Goal: Task Accomplishment & Management: Manage account settings

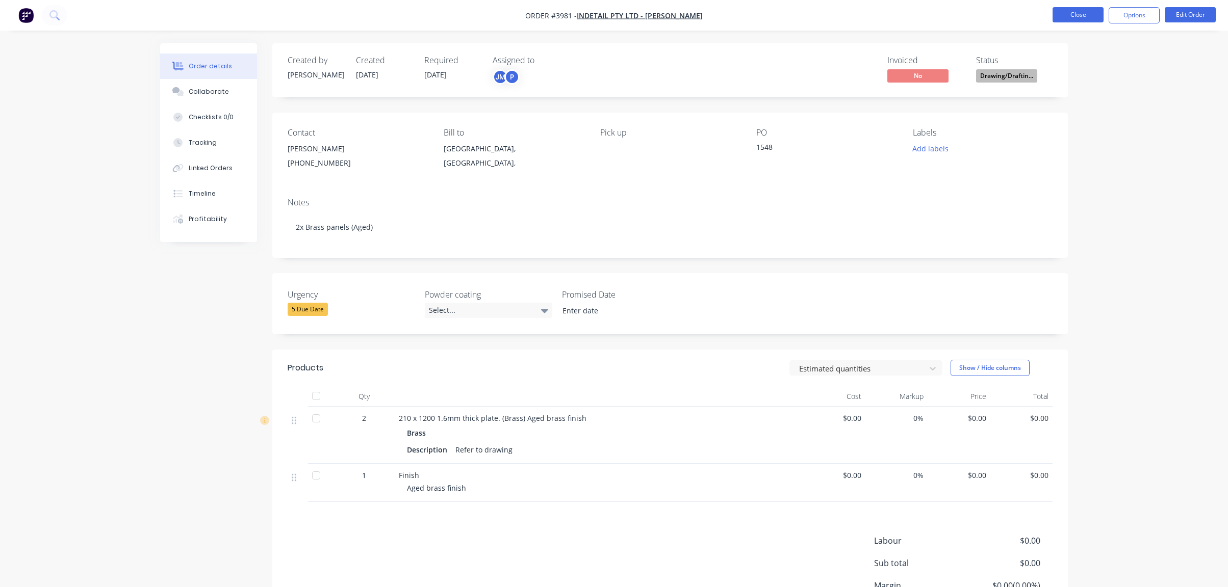
click at [1062, 19] on button "Close" at bounding box center [1077, 14] width 51 height 15
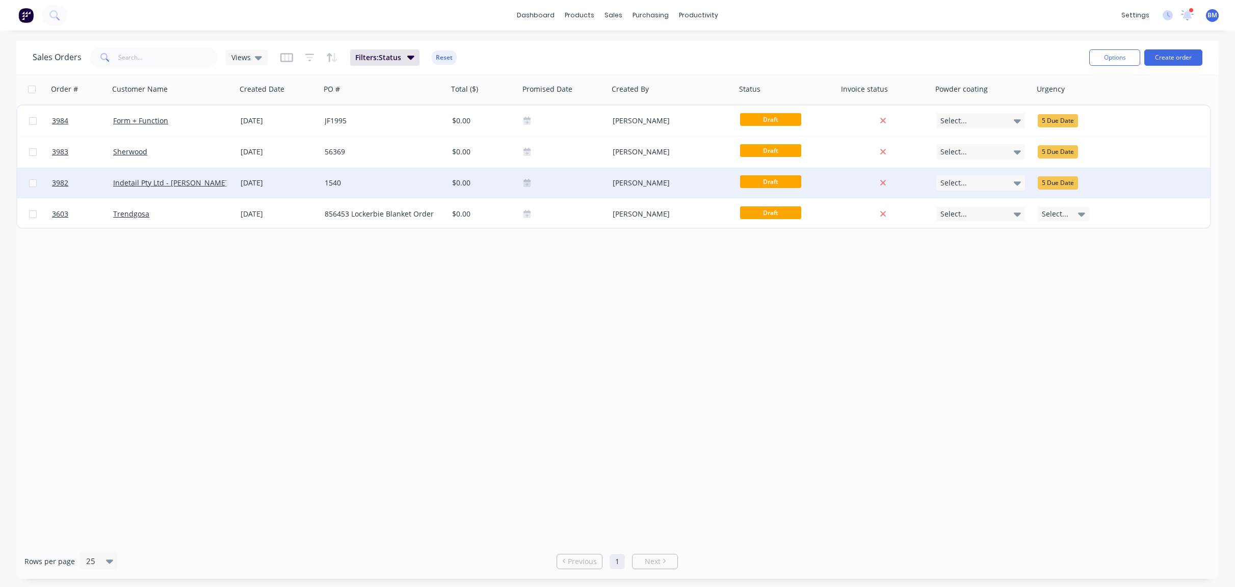
click at [296, 194] on div "[DATE]" at bounding box center [279, 183] width 84 height 31
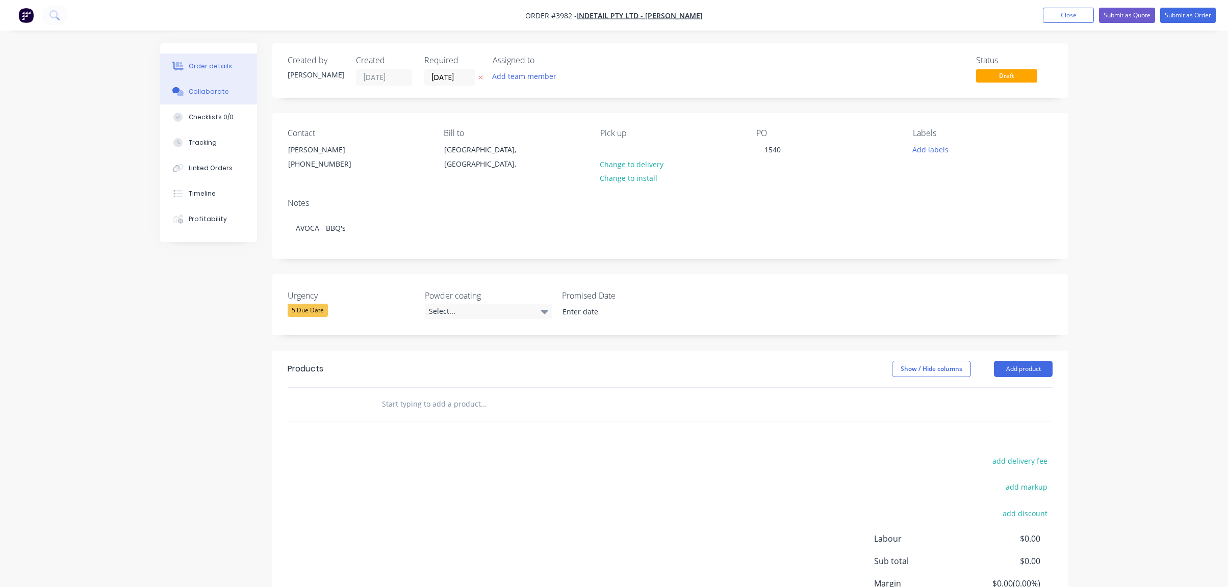
click at [200, 91] on div "Collaborate" at bounding box center [209, 91] width 40 height 9
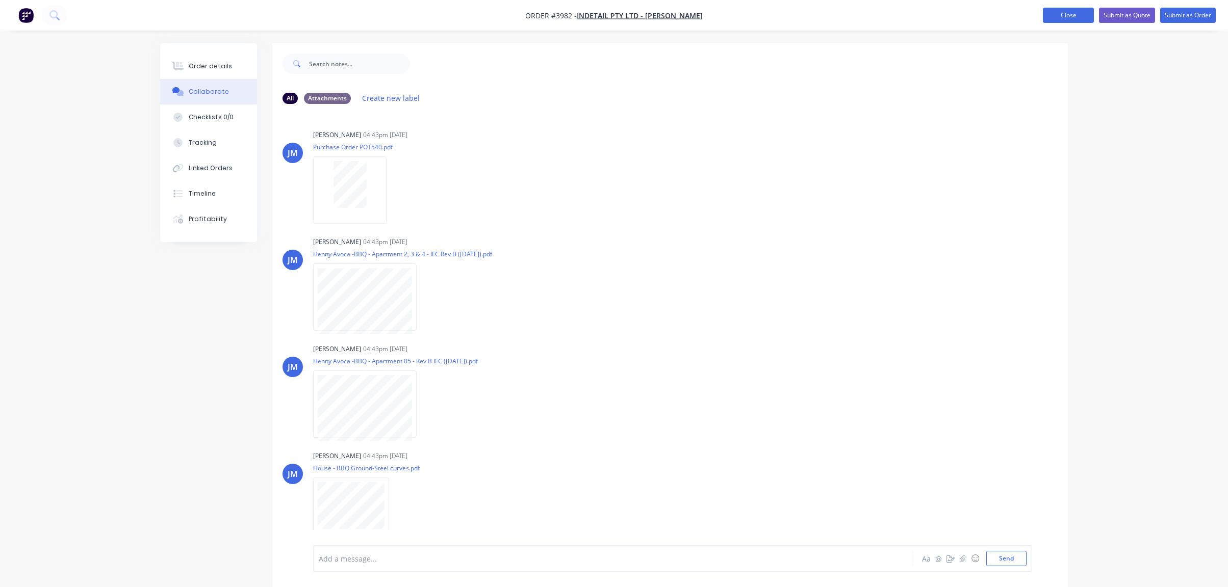
click at [1068, 13] on button "Close" at bounding box center [1068, 15] width 51 height 15
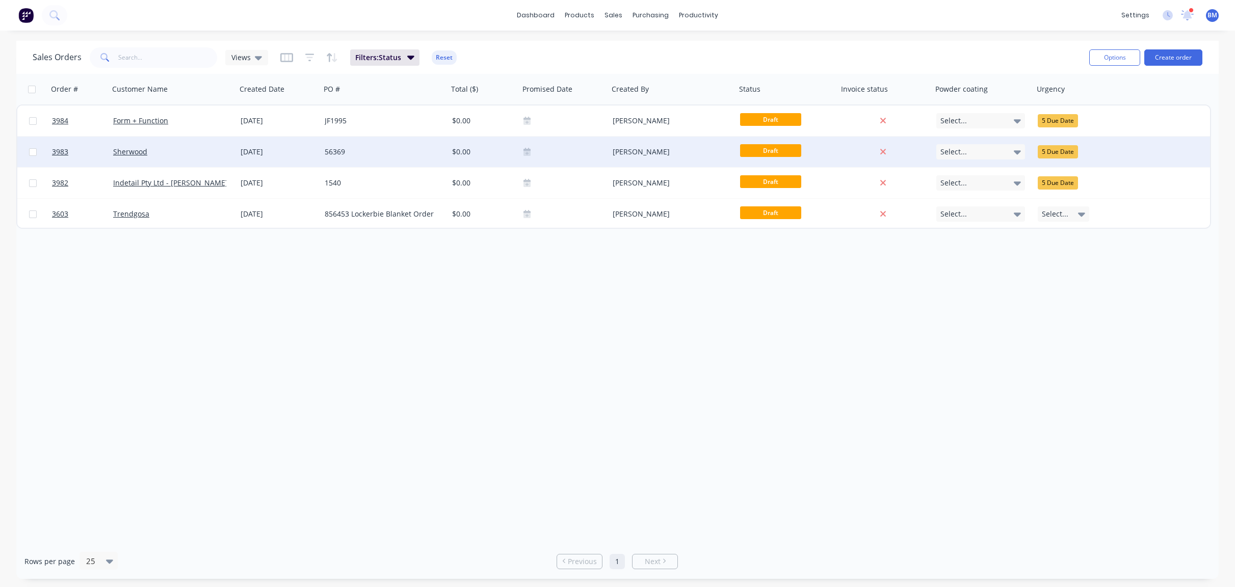
click at [335, 142] on div "56369" at bounding box center [384, 152] width 127 height 31
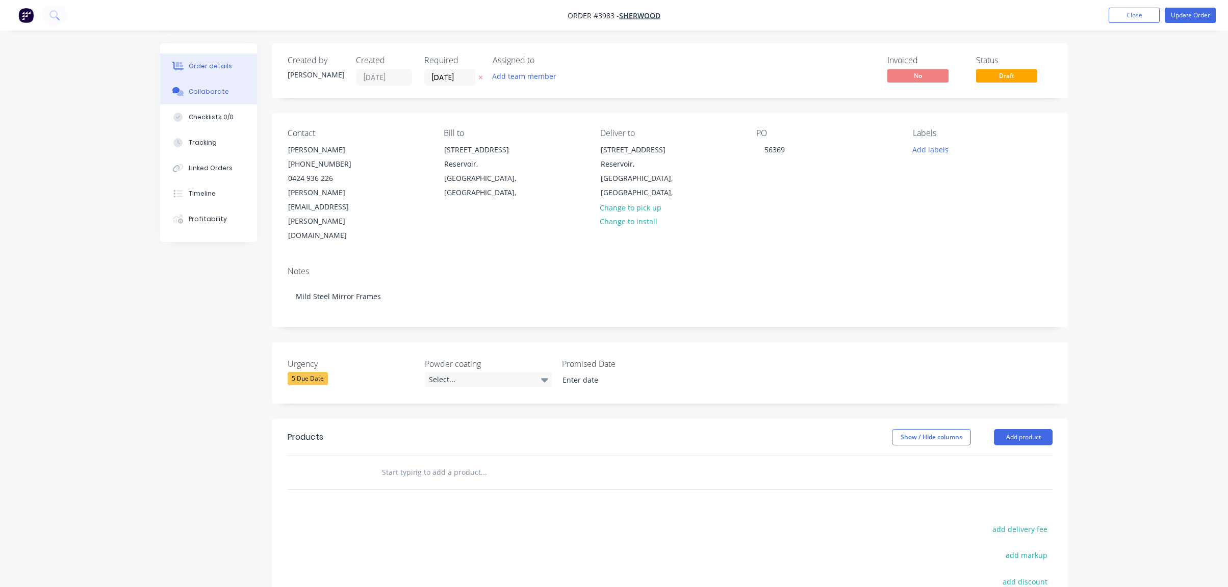
click at [229, 88] on button "Collaborate" at bounding box center [208, 91] width 97 height 25
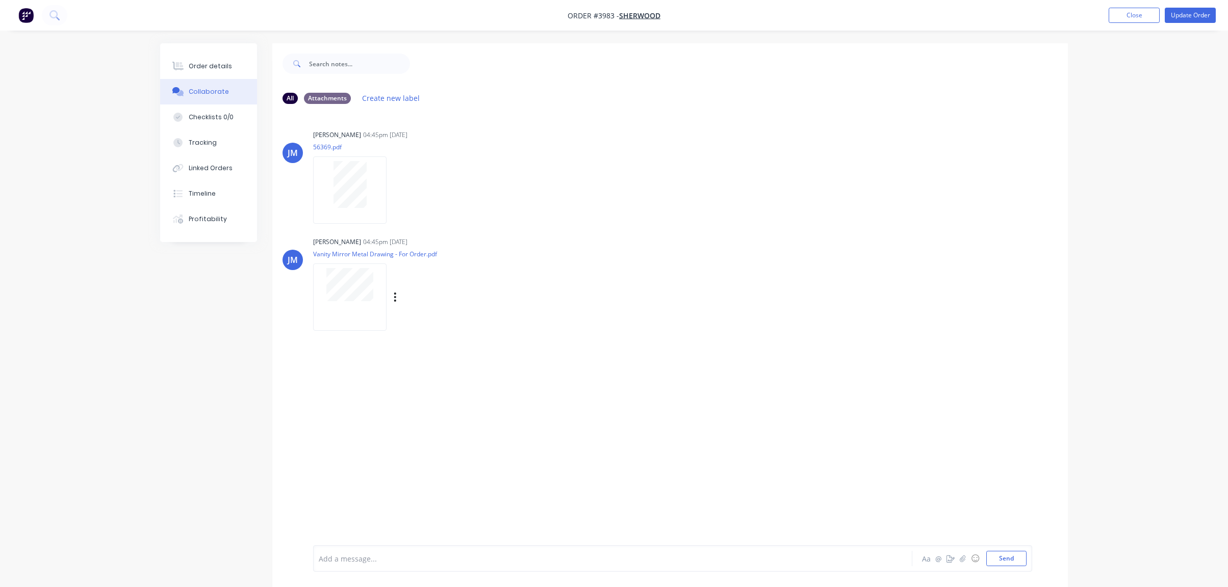
click at [355, 308] on div at bounding box center [349, 297] width 73 height 67
click at [134, 327] on div "Order details Collaborate Checklists 0/0 Tracking Linked Orders Timeline Profit…" at bounding box center [614, 301] width 1228 height 603
click at [175, 63] on icon at bounding box center [178, 66] width 12 height 9
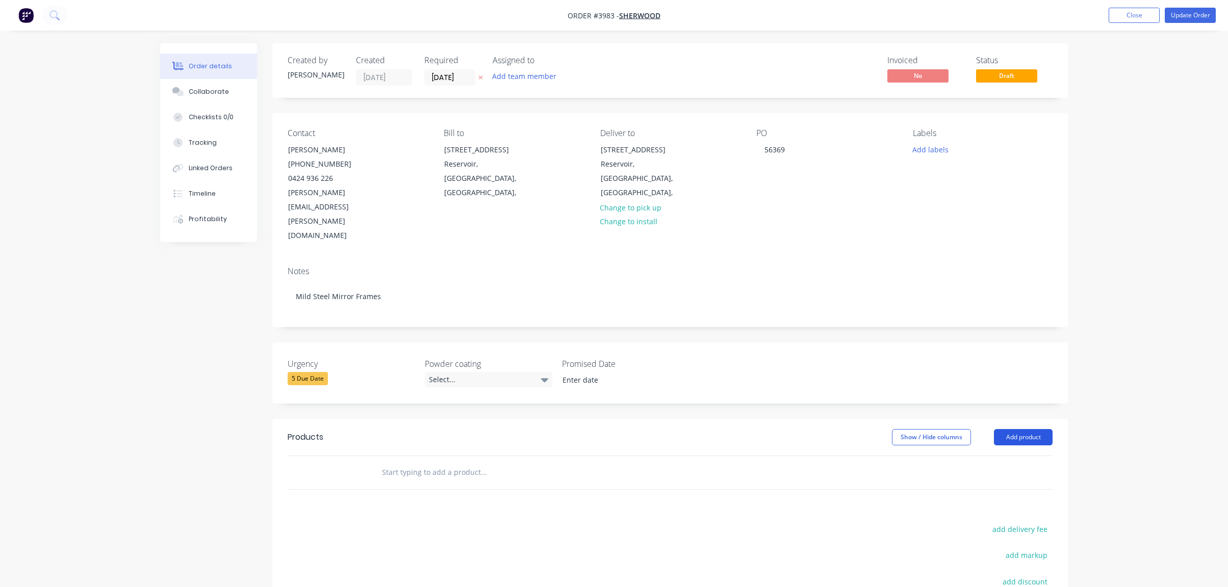
click at [1025, 429] on button "Add product" at bounding box center [1023, 437] width 59 height 16
click at [1024, 456] on div "Product catalogue" at bounding box center [1004, 463] width 79 height 15
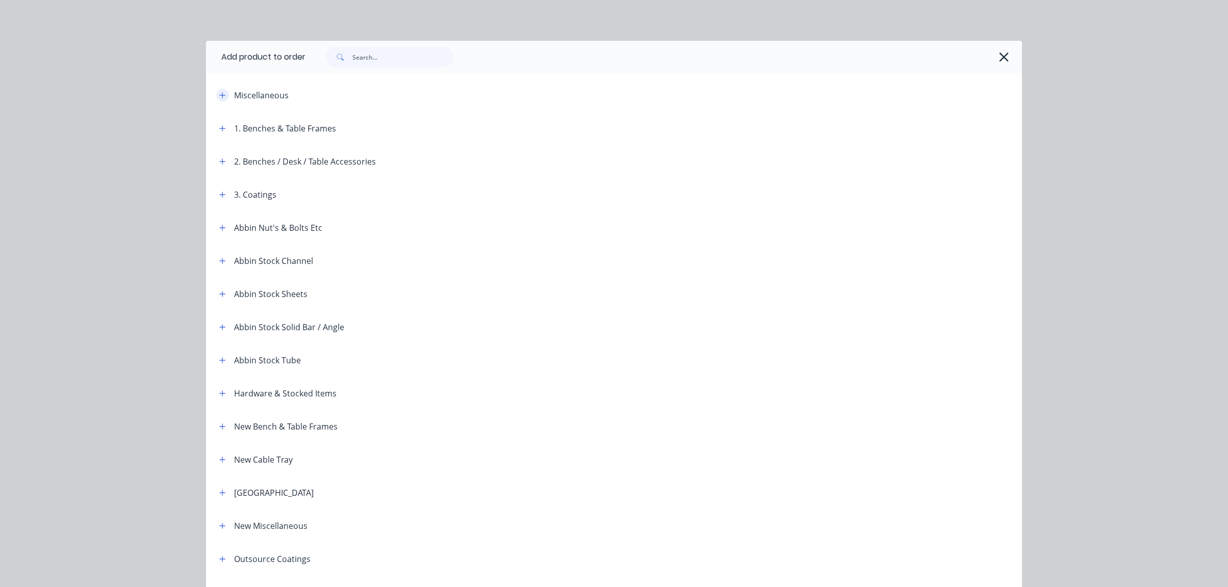
click at [223, 97] on button "button" at bounding box center [222, 95] width 13 height 13
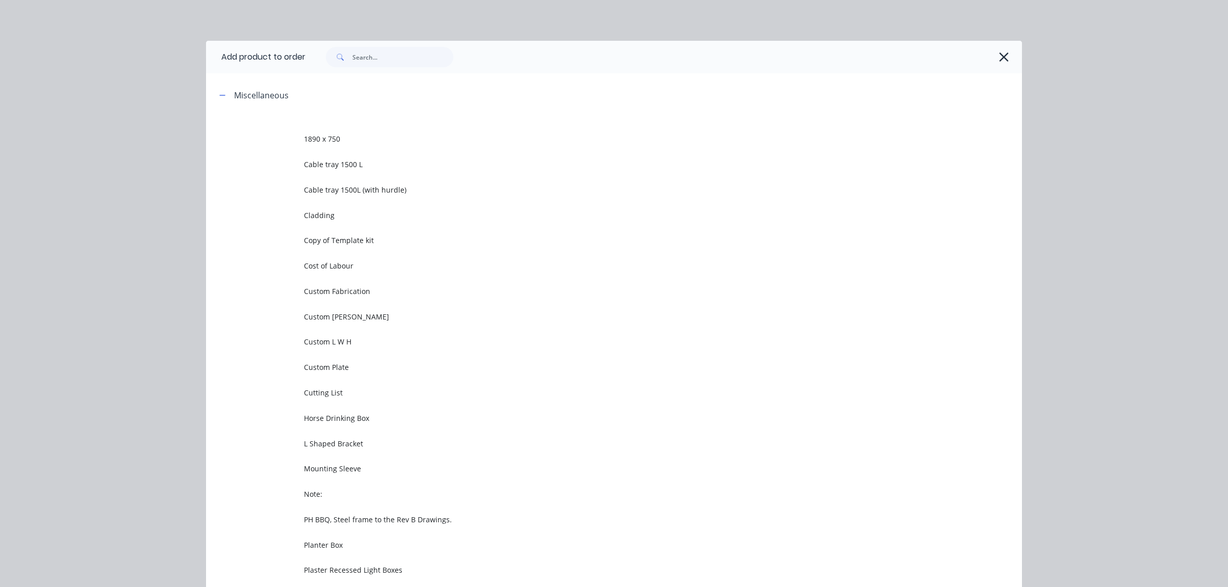
click at [347, 291] on span "Custom Fabrication" at bounding box center [591, 291] width 574 height 11
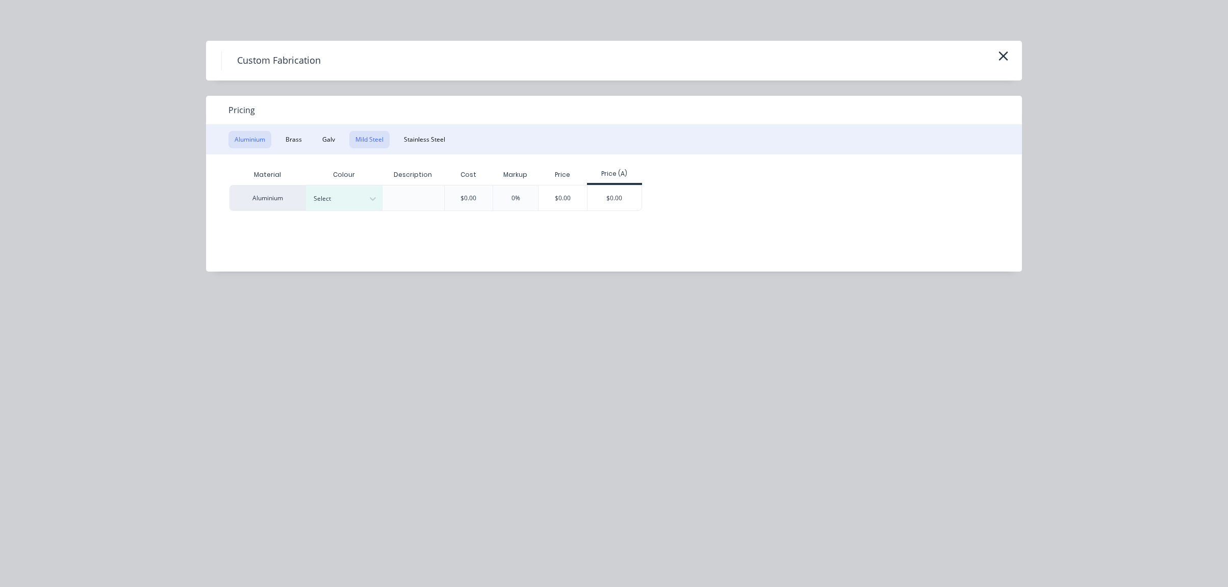
click at [349, 148] on div "Aluminium Brass Galv Mild Steel Stainless Steel" at bounding box center [614, 140] width 816 height 30
click at [422, 140] on button "Stainless Steel" at bounding box center [425, 139] width 54 height 17
click at [249, 147] on button "Aluminium" at bounding box center [249, 139] width 43 height 17
click at [355, 206] on div "Select" at bounding box center [344, 198] width 76 height 25
click at [405, 287] on div "Standard" at bounding box center [369, 282] width 127 height 19
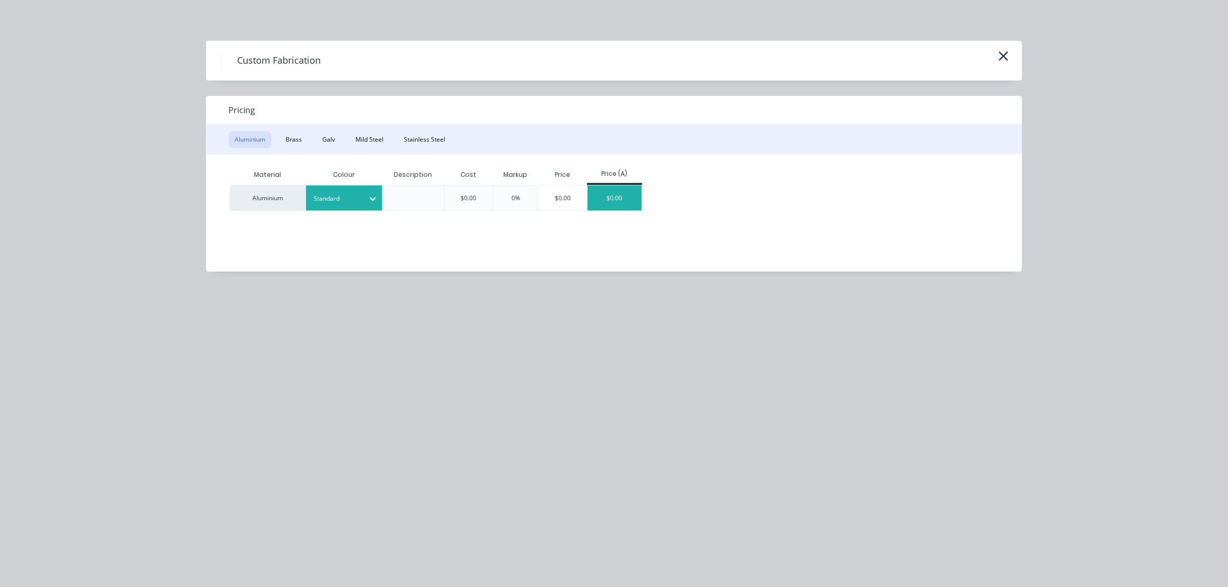
click at [607, 197] on div "$0.00" at bounding box center [614, 198] width 55 height 25
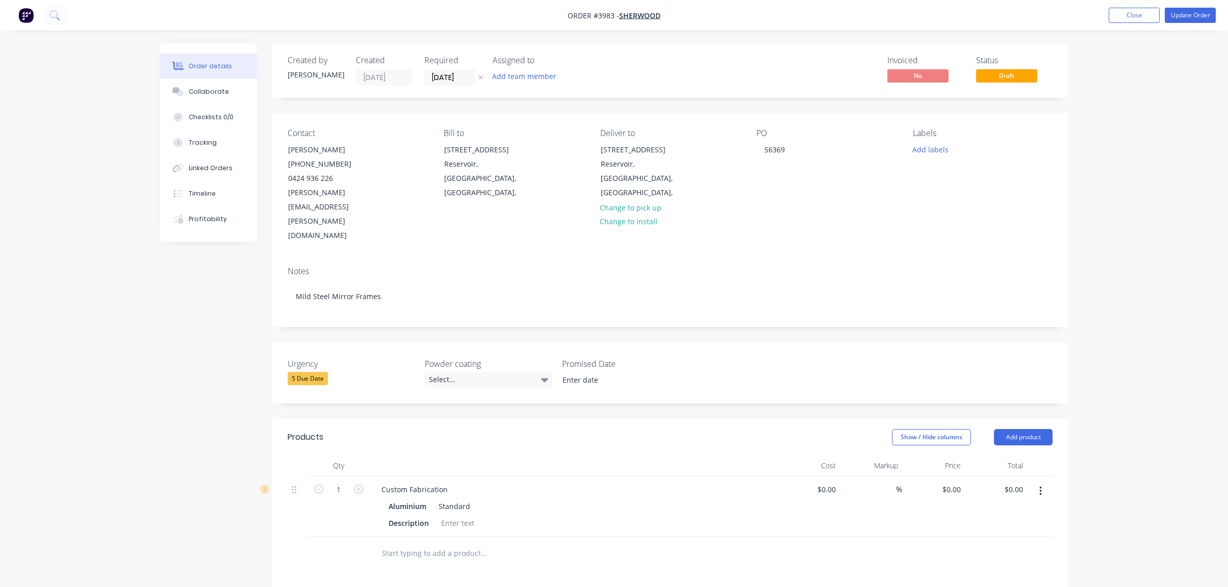
click at [1039, 486] on icon "button" at bounding box center [1040, 491] width 3 height 11
click at [1020, 511] on div "Edit" at bounding box center [1004, 518] width 79 height 15
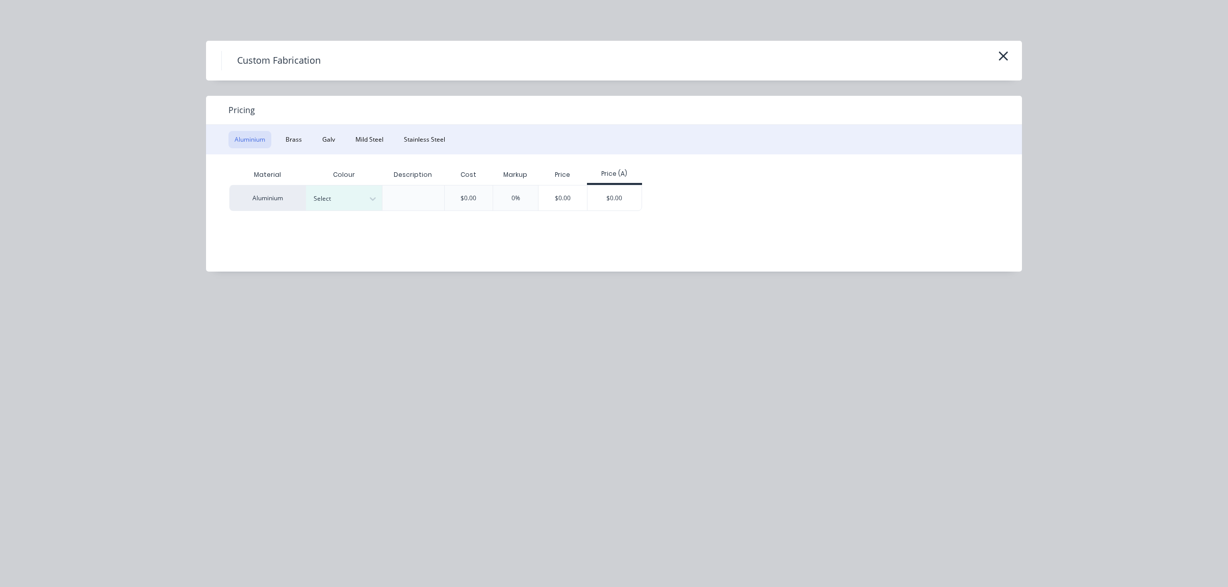
drag, startPoint x: 363, startPoint y: 139, endPoint x: 366, endPoint y: 150, distance: 11.6
click at [365, 139] on button "Mild Steel" at bounding box center [369, 139] width 40 height 17
click at [561, 202] on div "$0.00" at bounding box center [538, 198] width 55 height 24
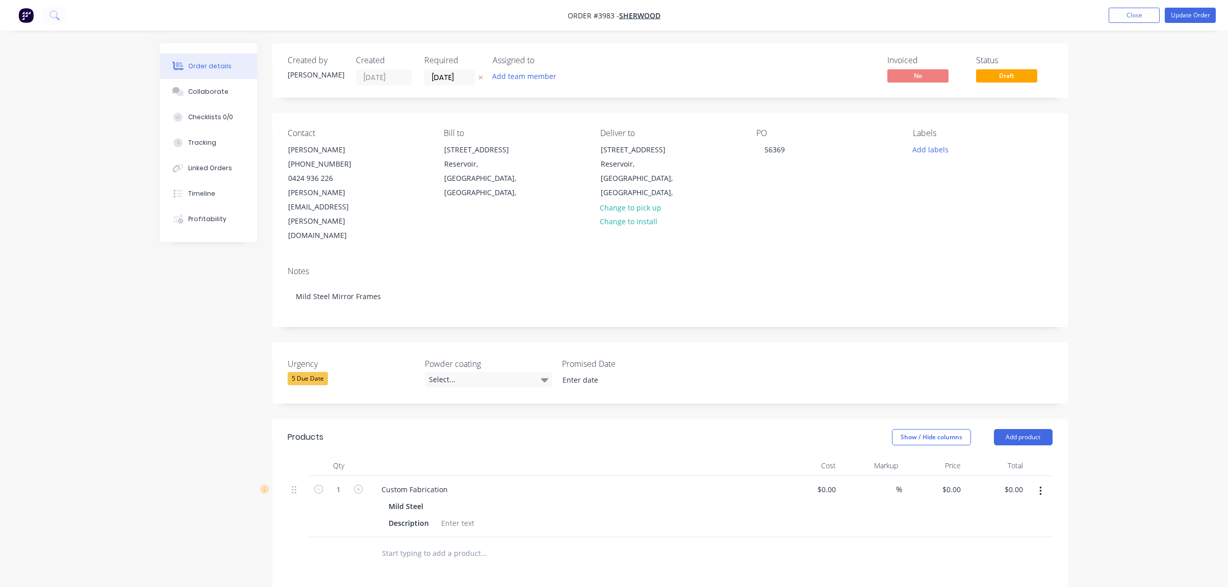
click at [407, 456] on div at bounding box center [573, 466] width 408 height 20
drag, startPoint x: 407, startPoint y: 438, endPoint x: 380, endPoint y: 444, distance: 27.6
click at [406, 476] on div "Custom Fabrication Mild Steel Description" at bounding box center [573, 506] width 408 height 61
drag, startPoint x: 380, startPoint y: 444, endPoint x: 605, endPoint y: 469, distance: 226.2
click at [605, 476] on div "Custom Fabrication Mild Steel Description" at bounding box center [573, 506] width 408 height 61
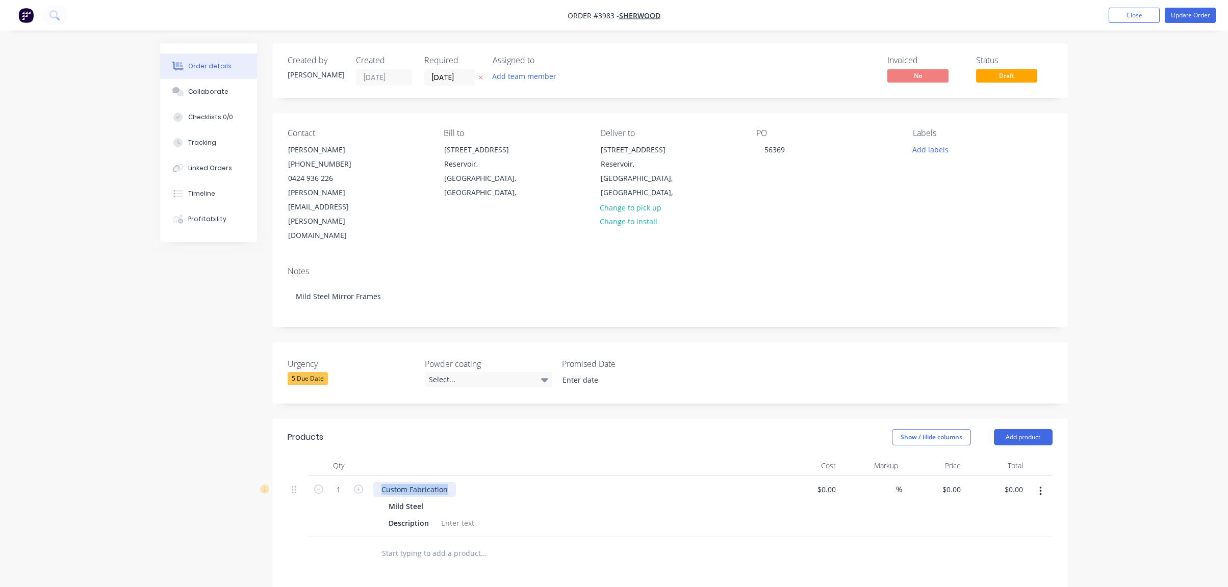
paste div
drag, startPoint x: 520, startPoint y: 552, endPoint x: 504, endPoint y: 538, distance: 20.9
click at [363, 483] on button "button" at bounding box center [358, 488] width 13 height 11
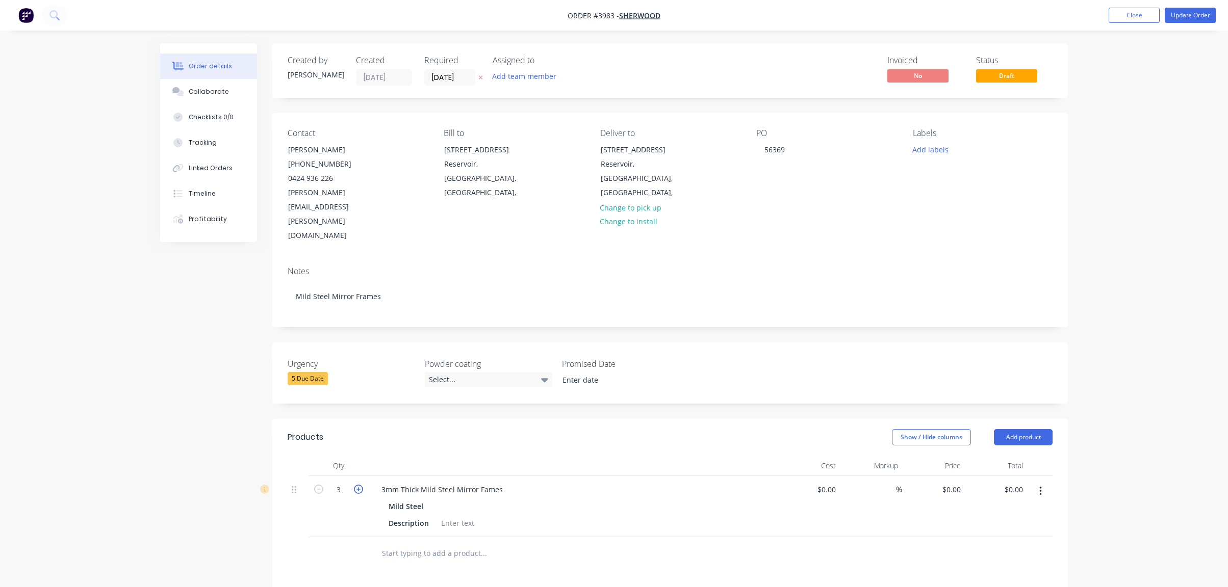
click at [361, 485] on icon "button" at bounding box center [358, 489] width 9 height 9
type input "7"
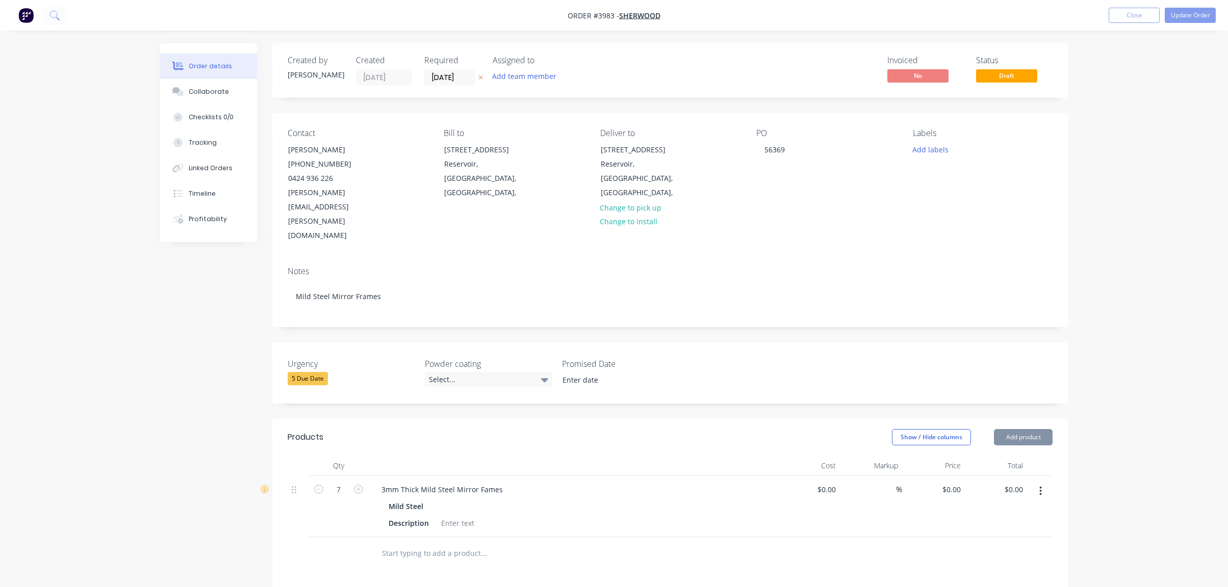
click at [197, 494] on div "Created by [PERSON_NAME] Created [DATE] Required [DATE] Assigned to Add team me…" at bounding box center [614, 436] width 908 height 787
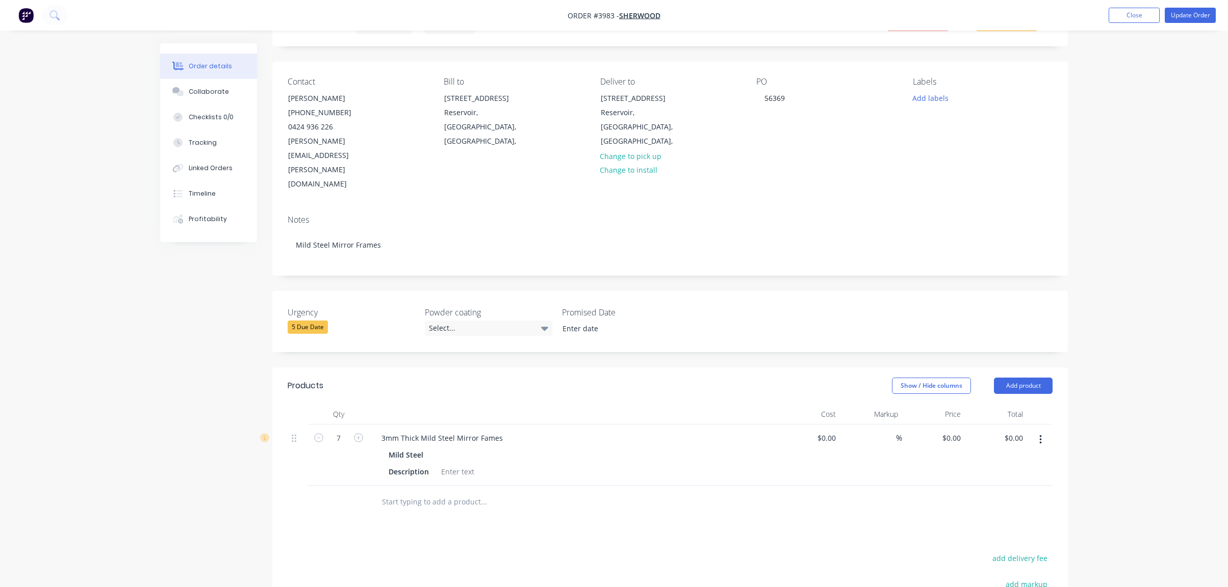
scroll to position [153, 0]
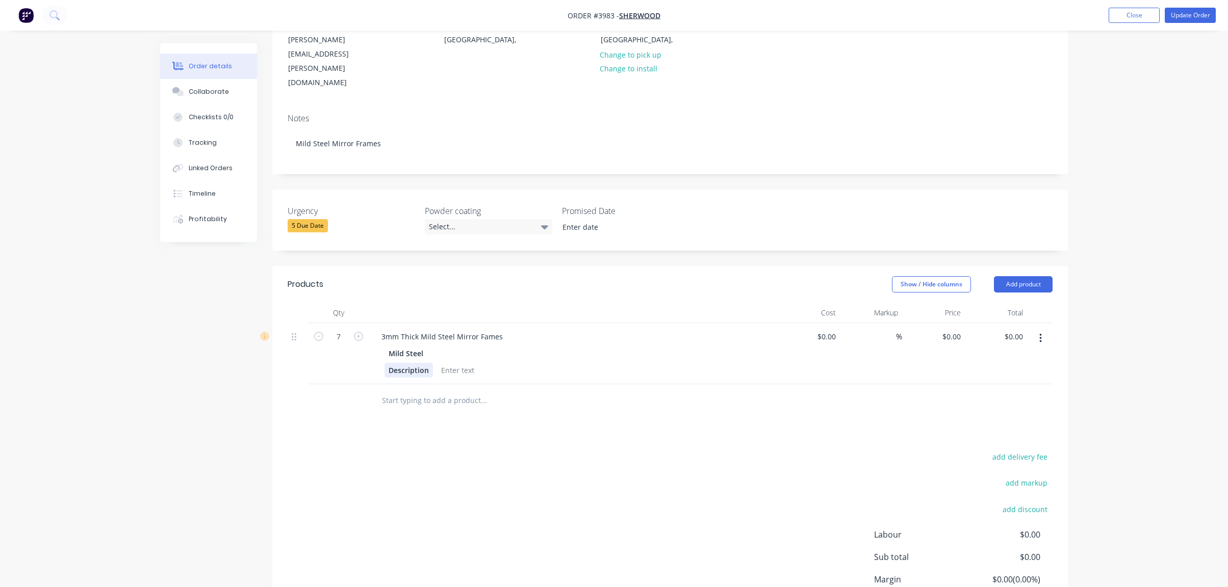
click at [414, 363] on div "Description" at bounding box center [408, 370] width 48 height 15
click at [415, 363] on div "Description" at bounding box center [408, 370] width 48 height 15
click at [439, 363] on div at bounding box center [428, 370] width 41 height 15
drag, startPoint x: 359, startPoint y: 444, endPoint x: 361, endPoint y: 450, distance: 6.4
click at [361, 450] on div "add delivery fee add markup add discount Labour $0.00 Sub total $0.00 Margin $0…" at bounding box center [670, 548] width 765 height 197
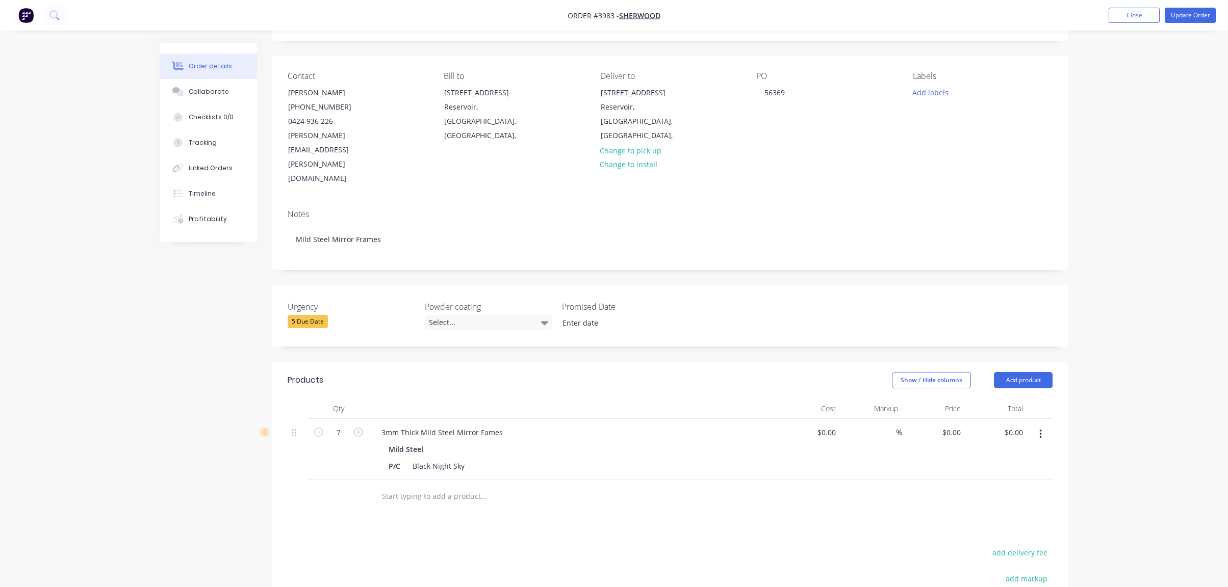
scroll to position [0, 0]
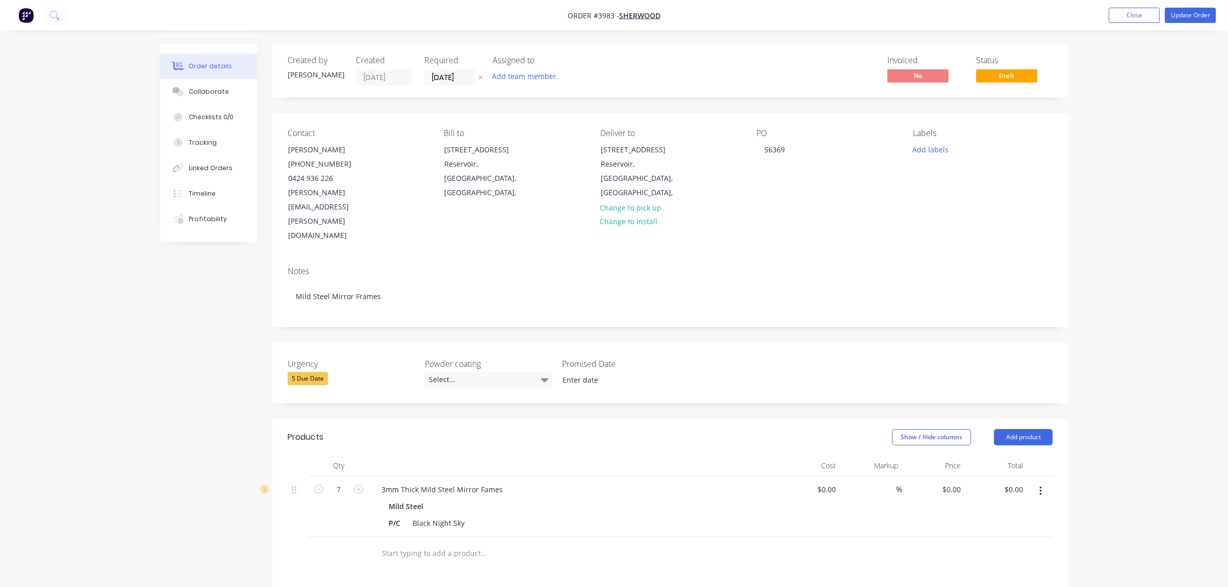
click at [544, 544] on input "text" at bounding box center [483, 554] width 204 height 20
click at [921, 143] on button "Add labels" at bounding box center [930, 149] width 47 height 14
click at [960, 307] on div "A3-Laser" at bounding box center [957, 301] width 34 height 11
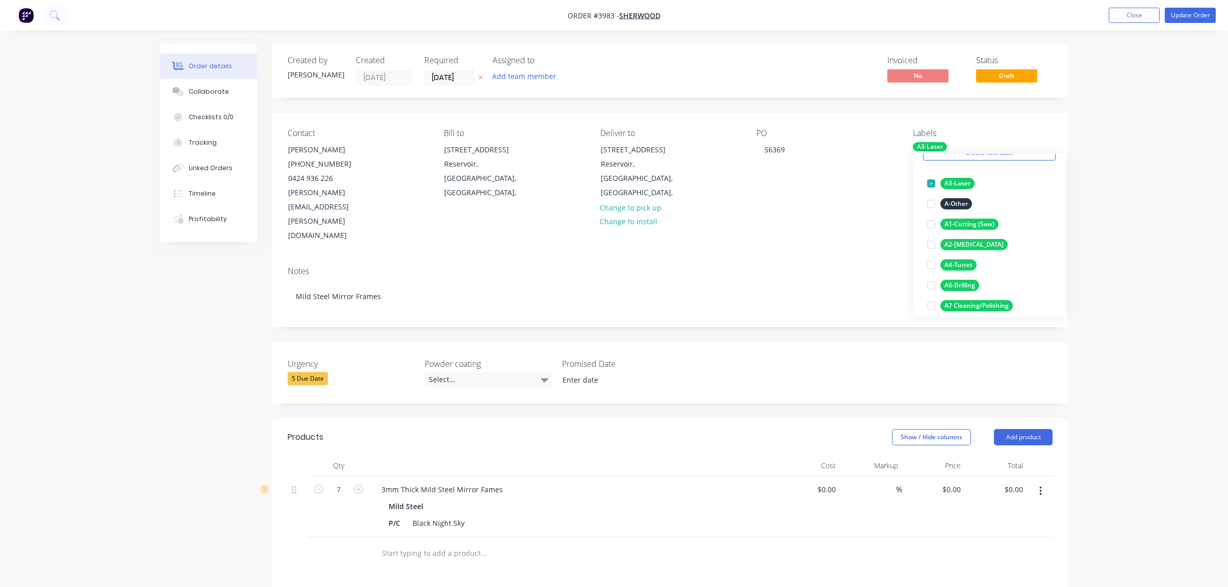
scroll to position [102, 0]
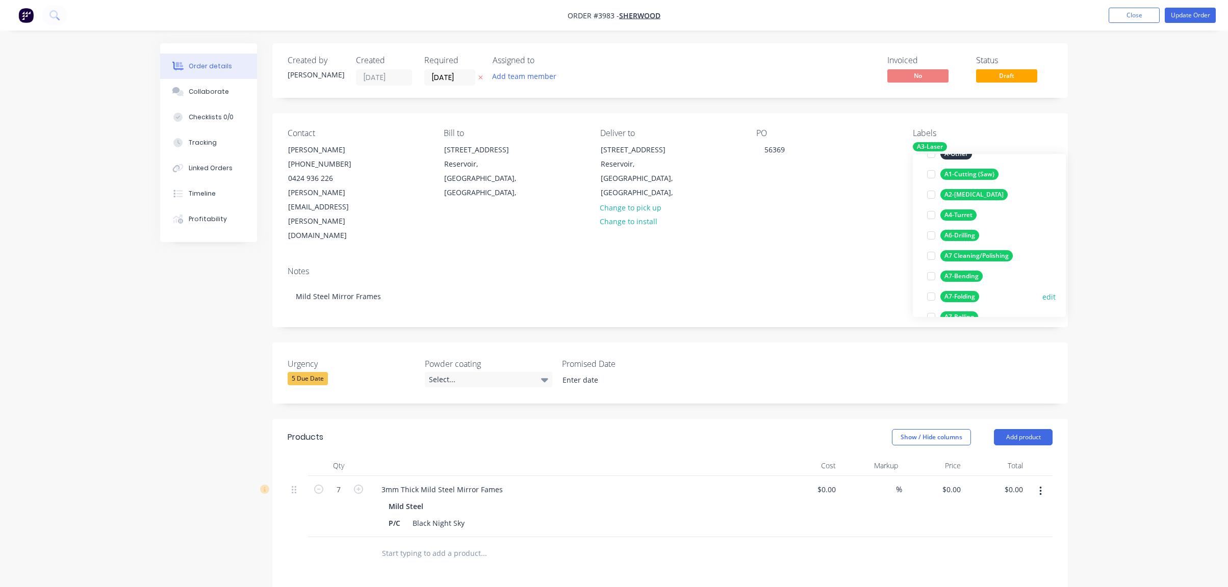
click at [972, 296] on div "A7-Folding" at bounding box center [959, 296] width 39 height 11
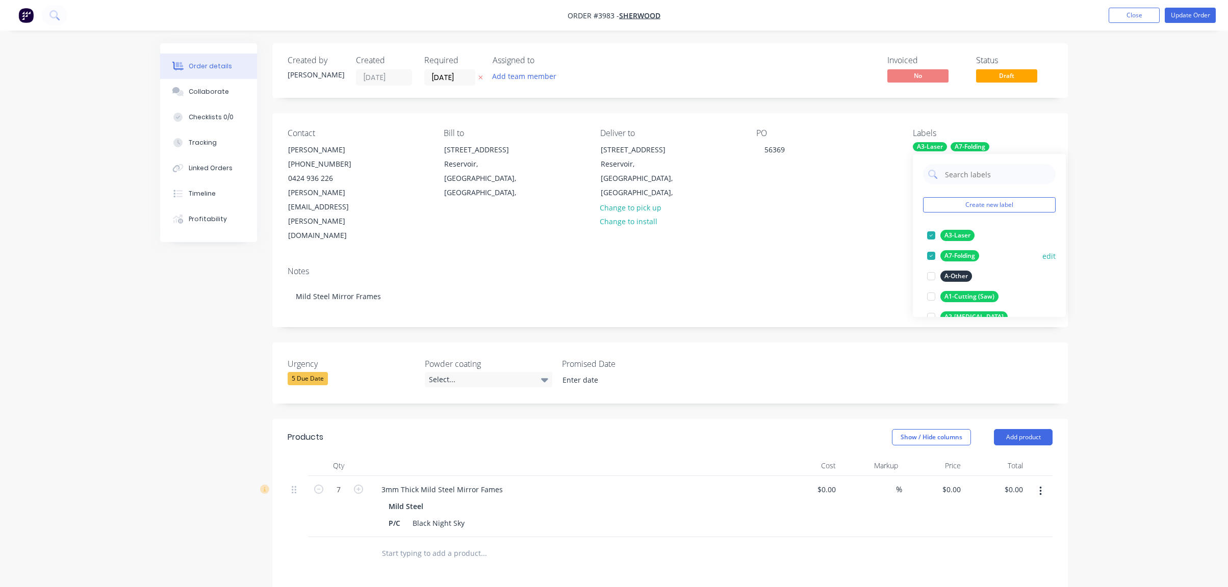
scroll to position [153, 0]
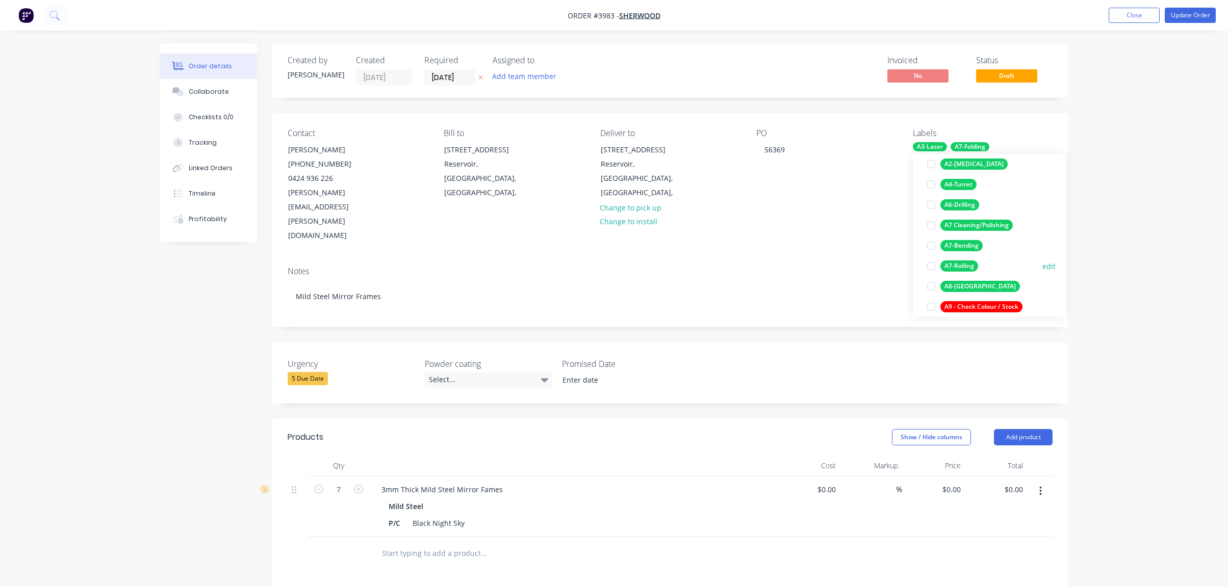
click at [975, 265] on div "A7-Rolling" at bounding box center [959, 266] width 38 height 11
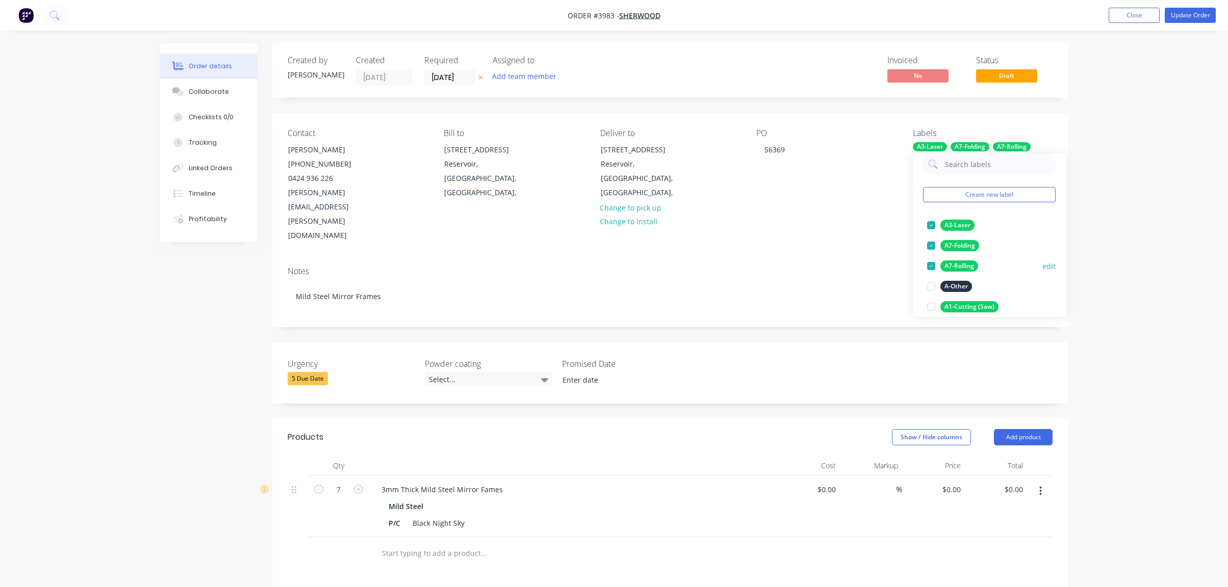
scroll to position [214, 0]
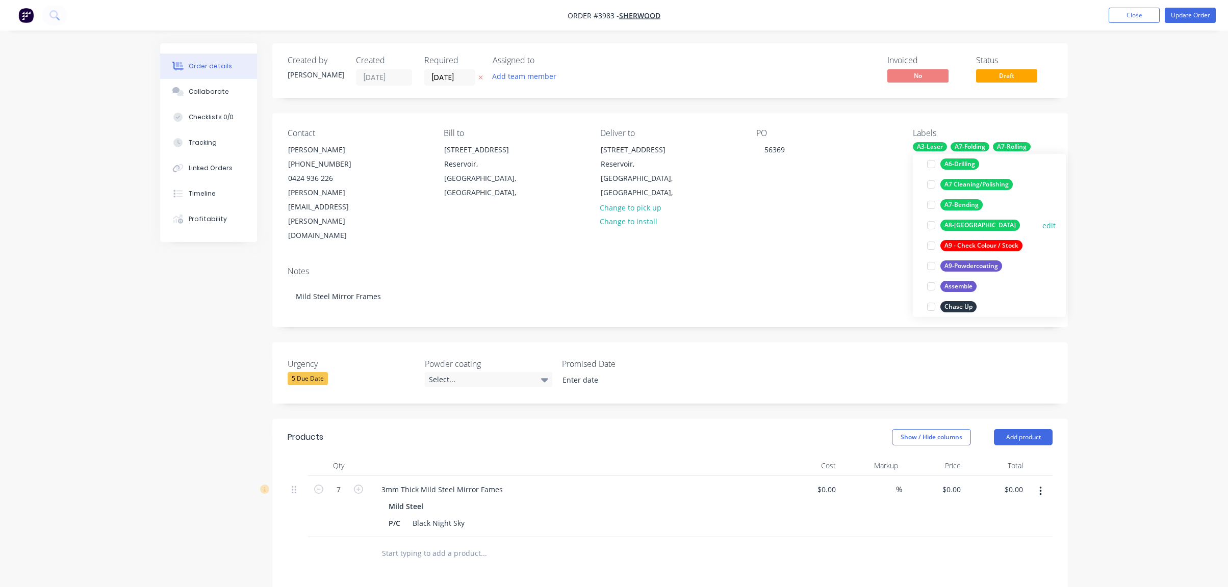
click at [966, 228] on div "A8-[GEOGRAPHIC_DATA]" at bounding box center [980, 225] width 80 height 11
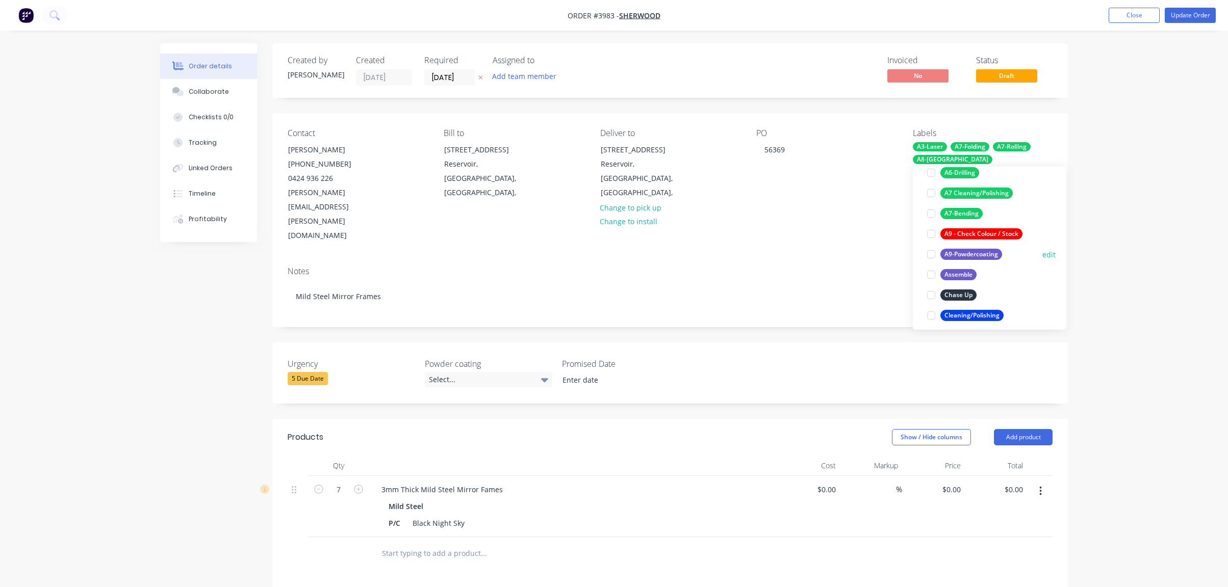
scroll to position [275, 0]
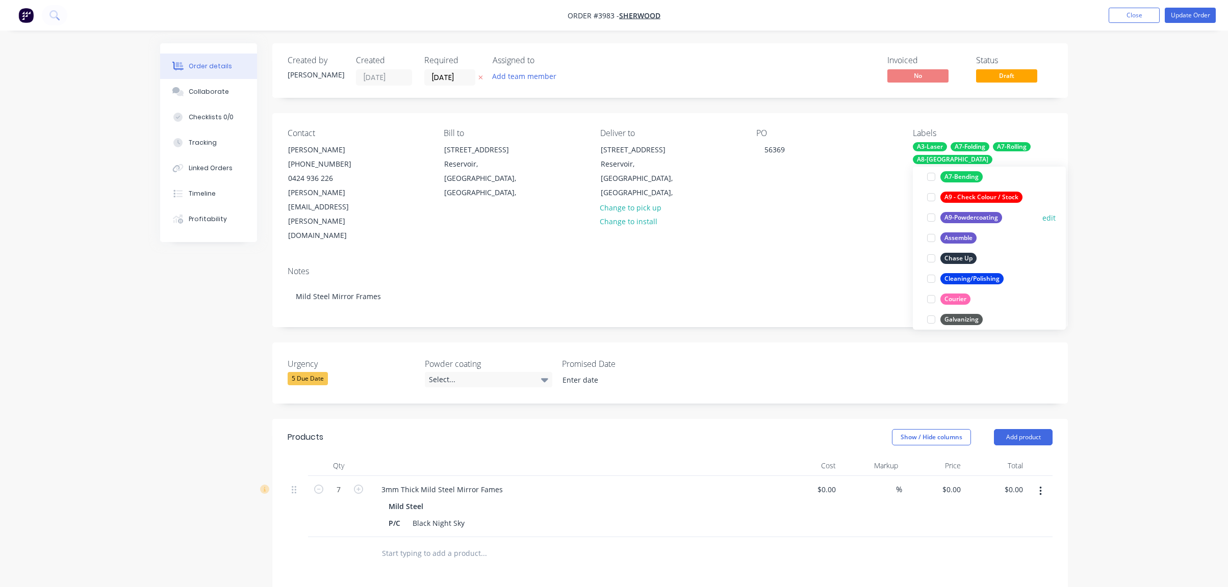
click at [986, 217] on div "A9-Powdercoating" at bounding box center [971, 217] width 62 height 11
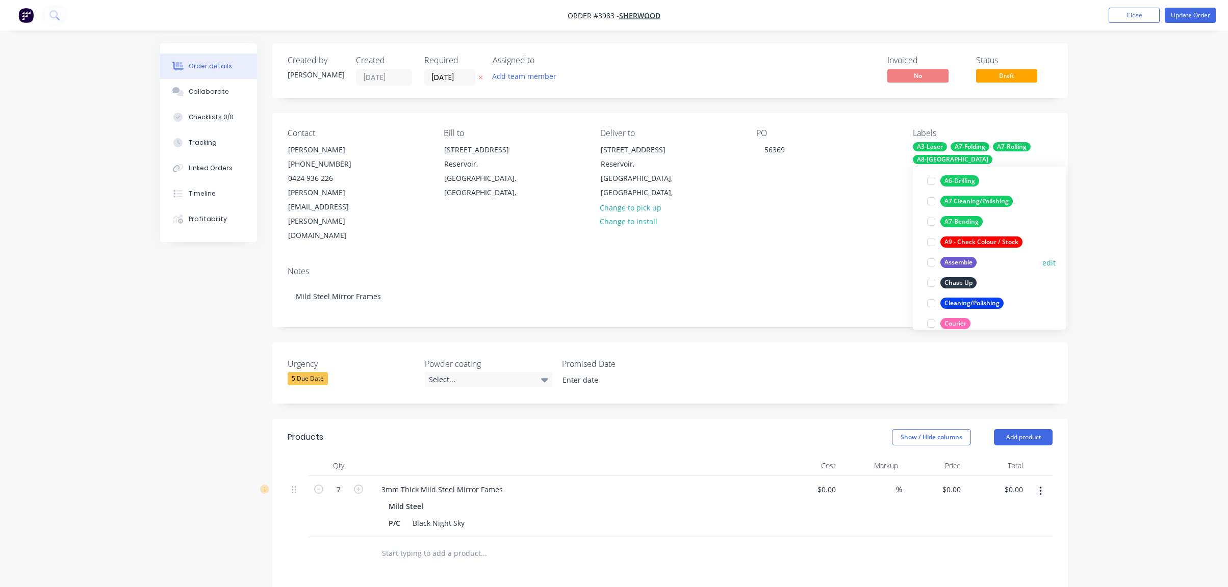
scroll to position [316, 0]
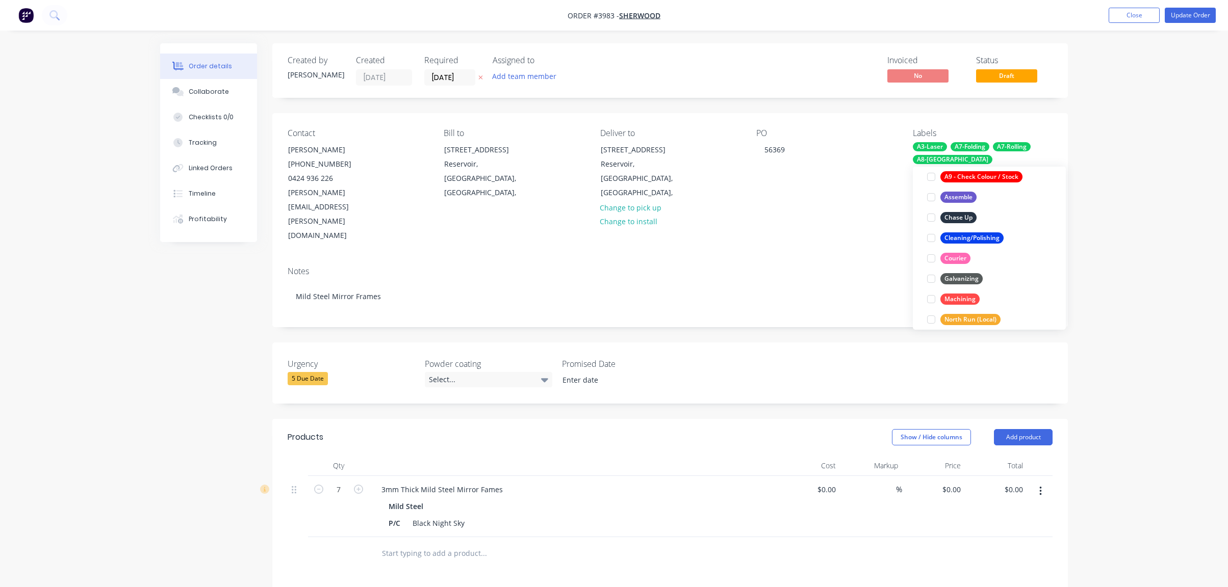
click at [1153, 185] on div "Order details Collaborate Checklists 0/0 Tracking Linked Orders Timeline Profit…" at bounding box center [614, 415] width 1228 height 831
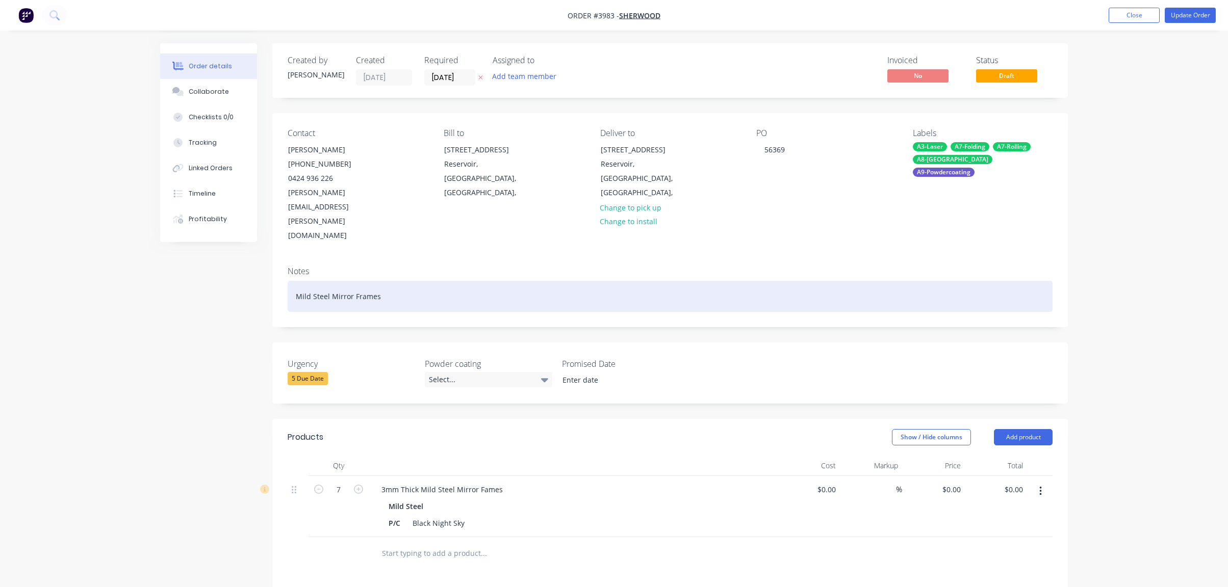
click at [987, 281] on div "Mild Steel Mirror Frames" at bounding box center [670, 296] width 765 height 31
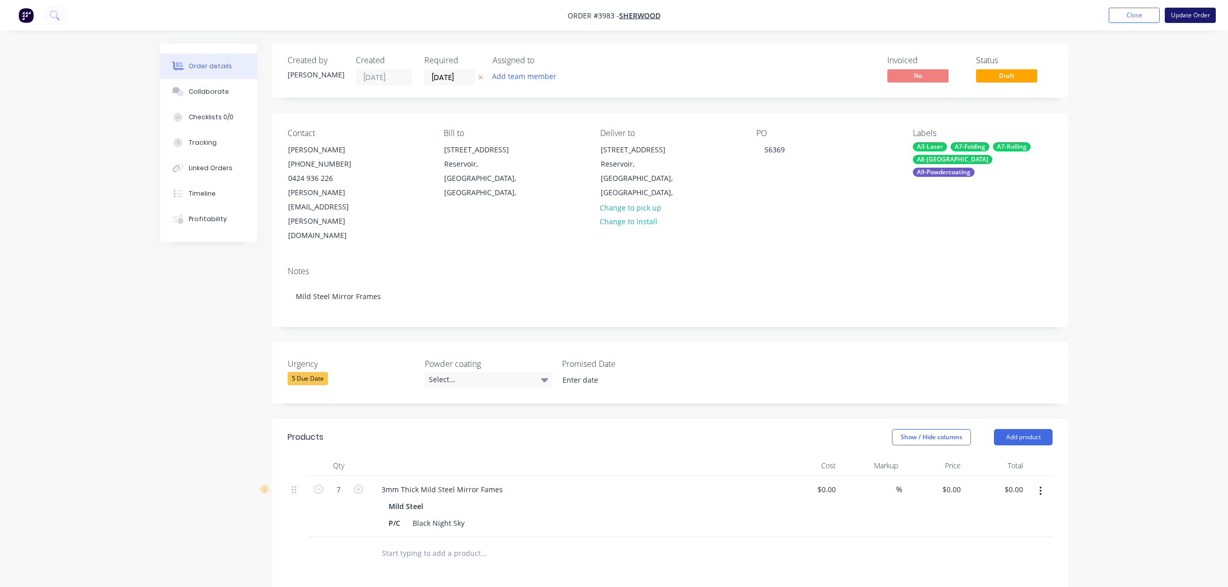
click at [1212, 19] on button "Update Order" at bounding box center [1190, 15] width 51 height 15
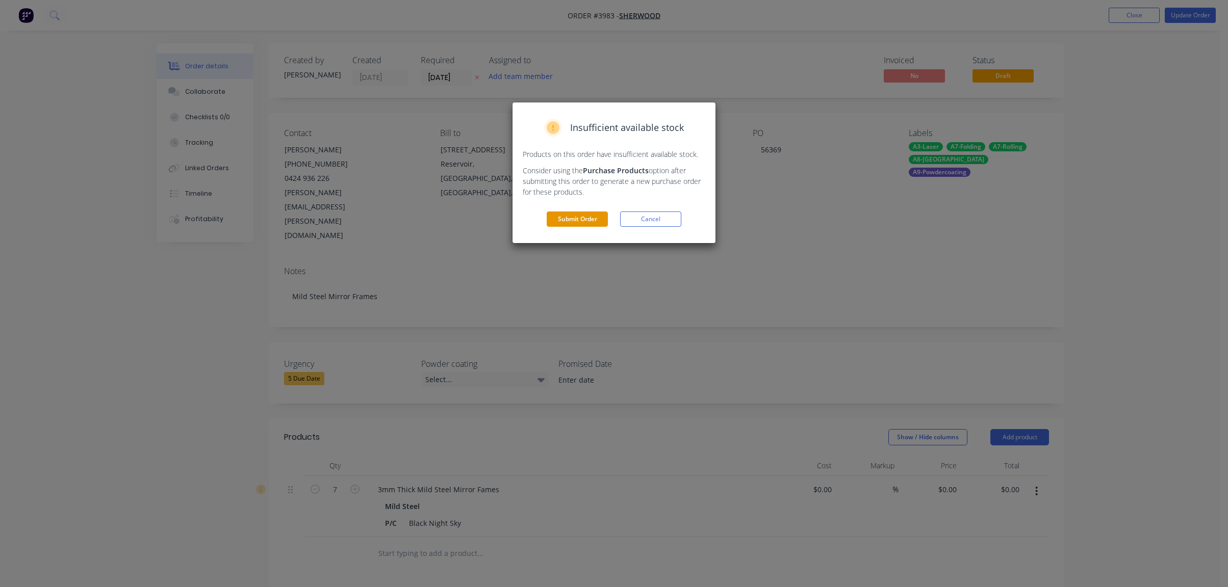
click at [569, 218] on button "Submit Order" at bounding box center [577, 219] width 61 height 15
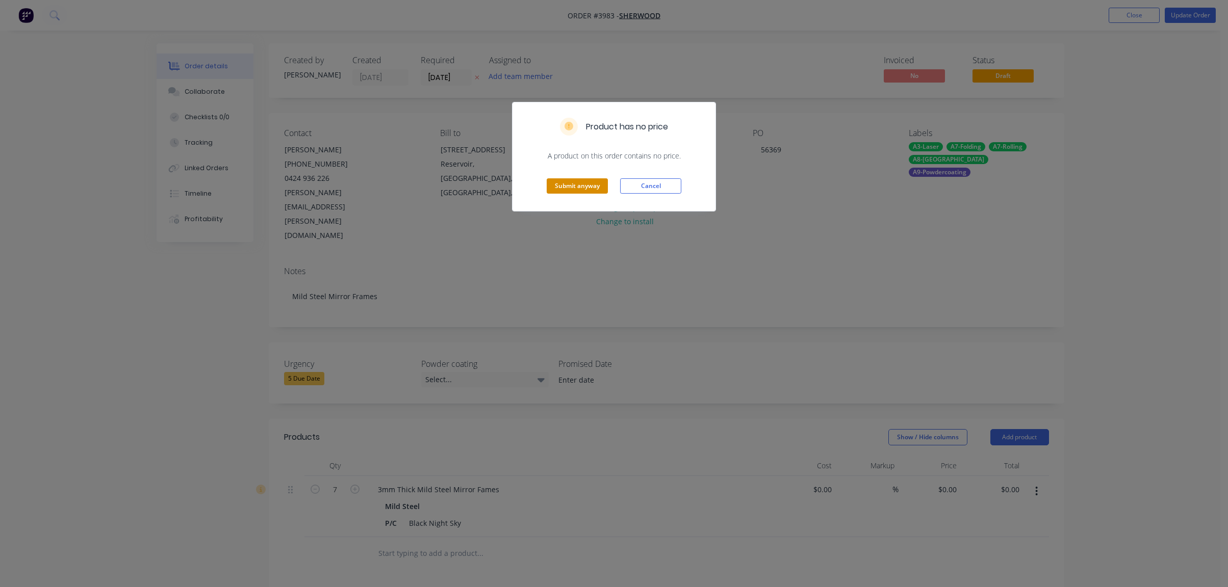
click at [572, 193] on button "Submit anyway" at bounding box center [577, 185] width 61 height 15
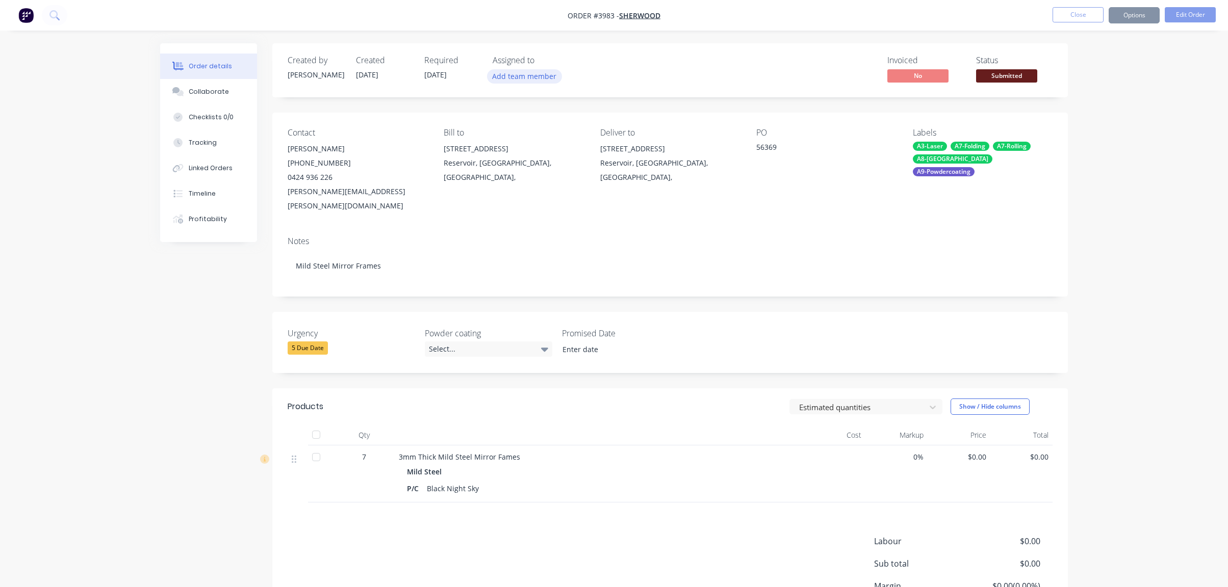
click at [515, 76] on button "Add team member" at bounding box center [524, 76] width 75 height 14
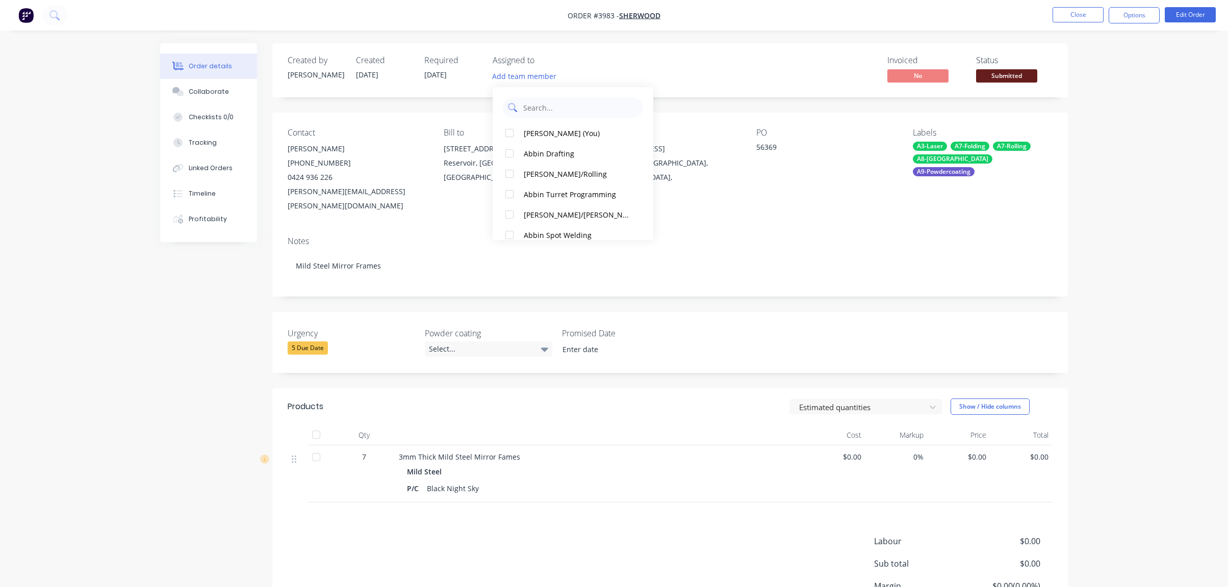
click at [575, 109] on input "text" at bounding box center [580, 107] width 116 height 20
type input "pr"
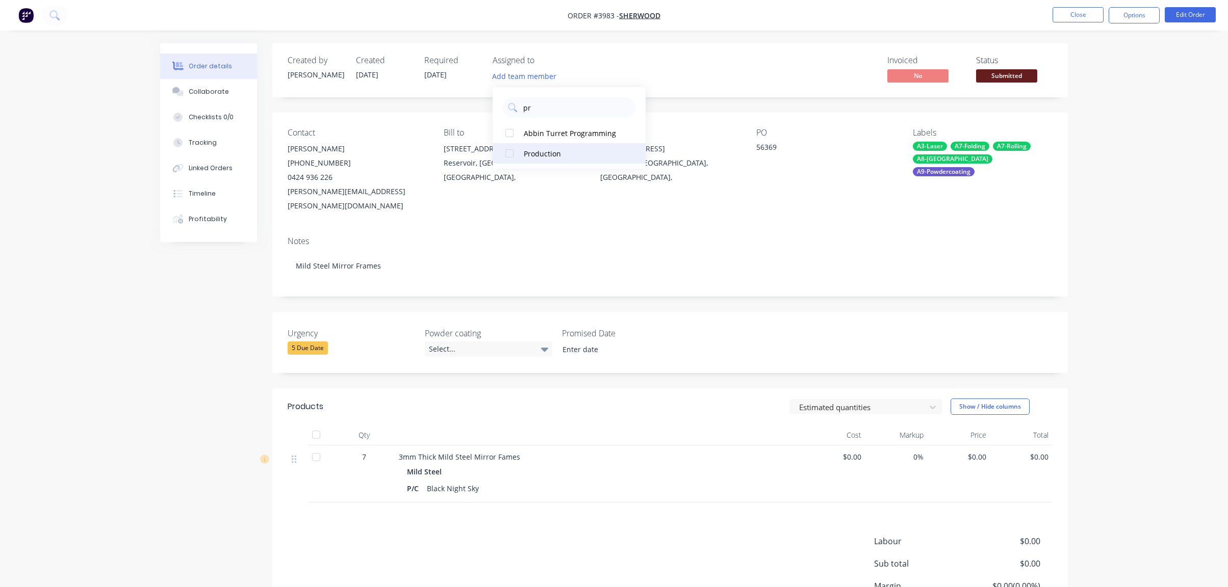
click at [531, 153] on div "Production" at bounding box center [575, 153] width 102 height 11
drag, startPoint x: 1148, startPoint y: 127, endPoint x: 1021, endPoint y: 60, distance: 143.5
click at [1148, 126] on div "Order details Collaborate Checklists 0/0 Tracking Linked Orders Timeline Profit…" at bounding box center [614, 342] width 1228 height 684
click at [992, 85] on div "Created by [PERSON_NAME] Created [DATE] Required [DATE] Assigned to P Invoiced …" at bounding box center [669, 70] width 795 height 54
click at [1000, 78] on span "Submitted" at bounding box center [1006, 75] width 61 height 13
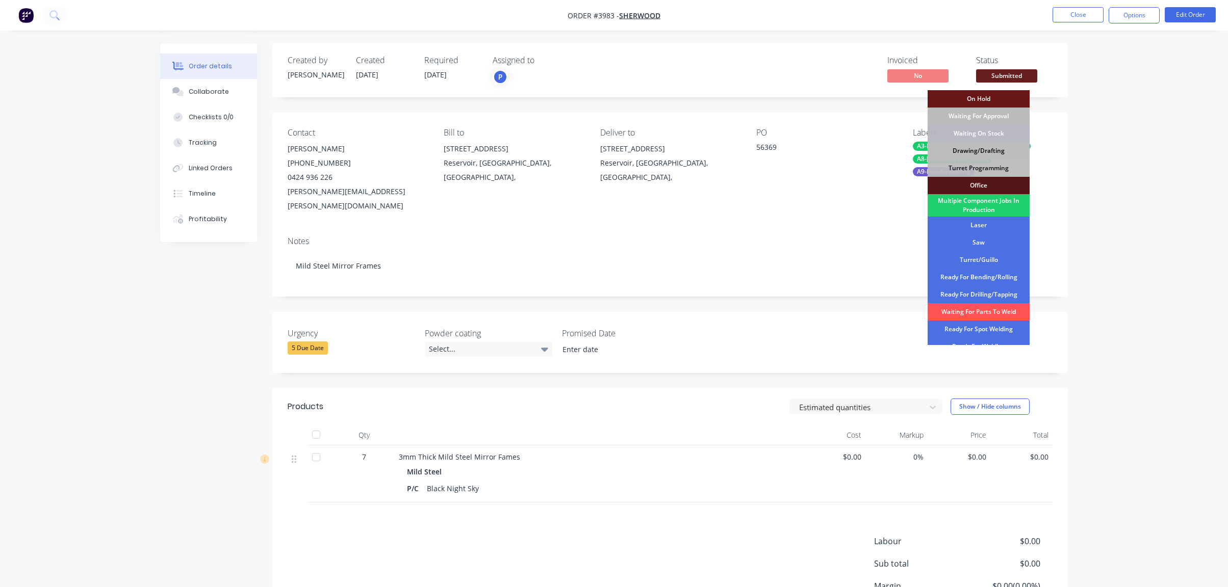
click at [984, 154] on div "Drawing/Drafting" at bounding box center [978, 150] width 102 height 17
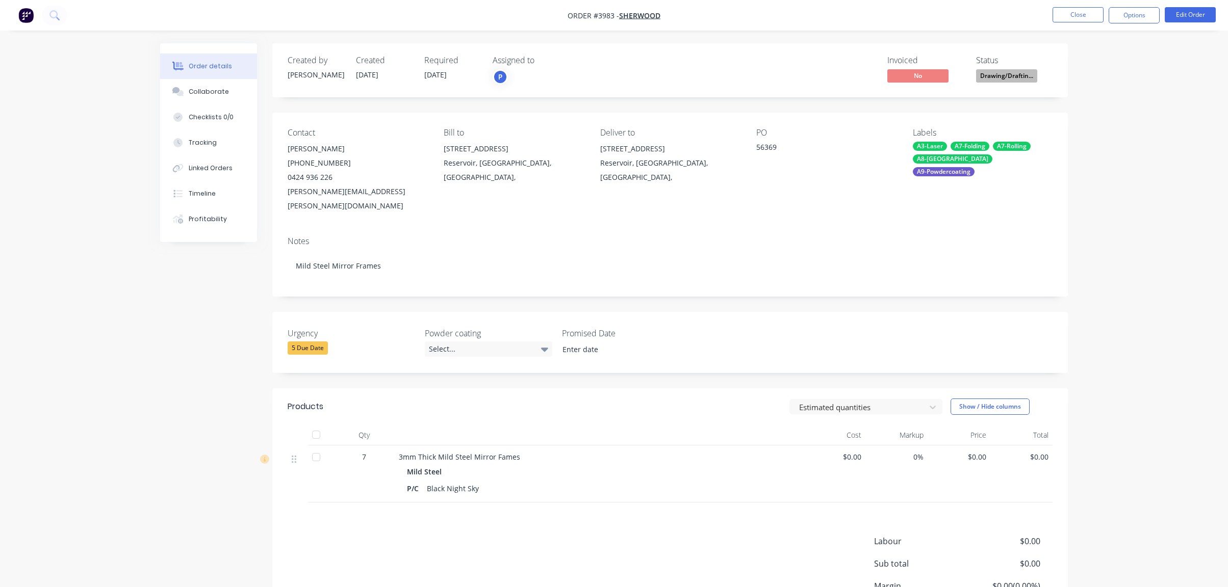
click at [1147, 27] on nav "Order #3983 - Sherwood Close Options Edit Order" at bounding box center [614, 15] width 1228 height 31
click at [1147, 19] on button "Options" at bounding box center [1133, 15] width 51 height 16
click at [1114, 130] on div "Work Order" at bounding box center [1103, 123] width 94 height 15
click at [1121, 101] on div "Without pricing" at bounding box center [1103, 102] width 94 height 15
click at [1196, 200] on div "Order details Collaborate Checklists 0/0 Tracking Linked Orders Timeline Profit…" at bounding box center [614, 342] width 1228 height 684
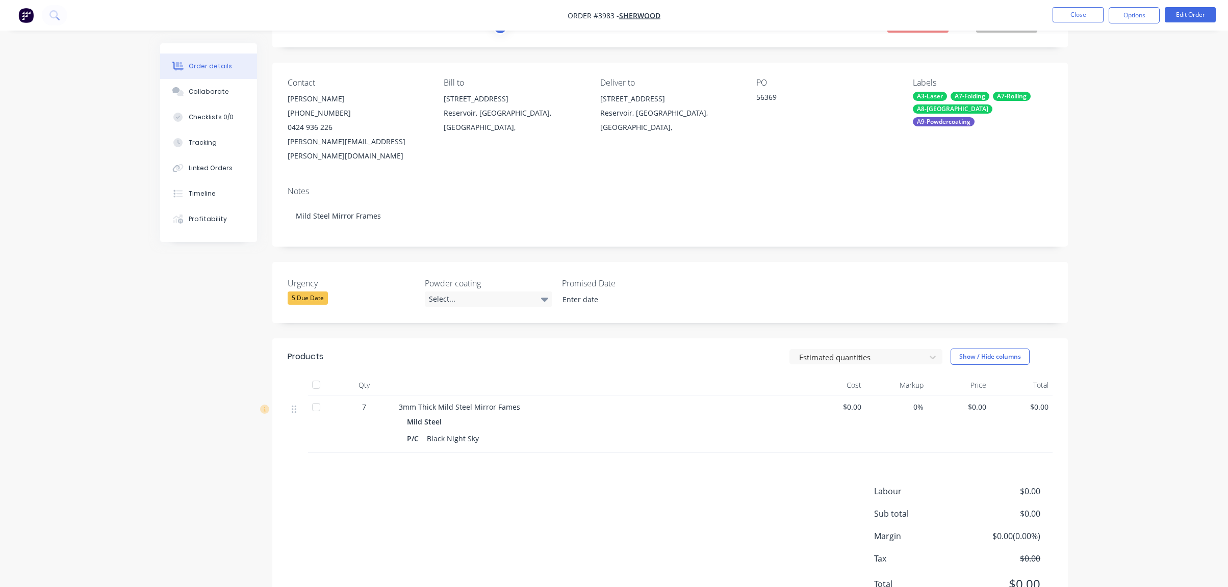
scroll to position [32, 0]
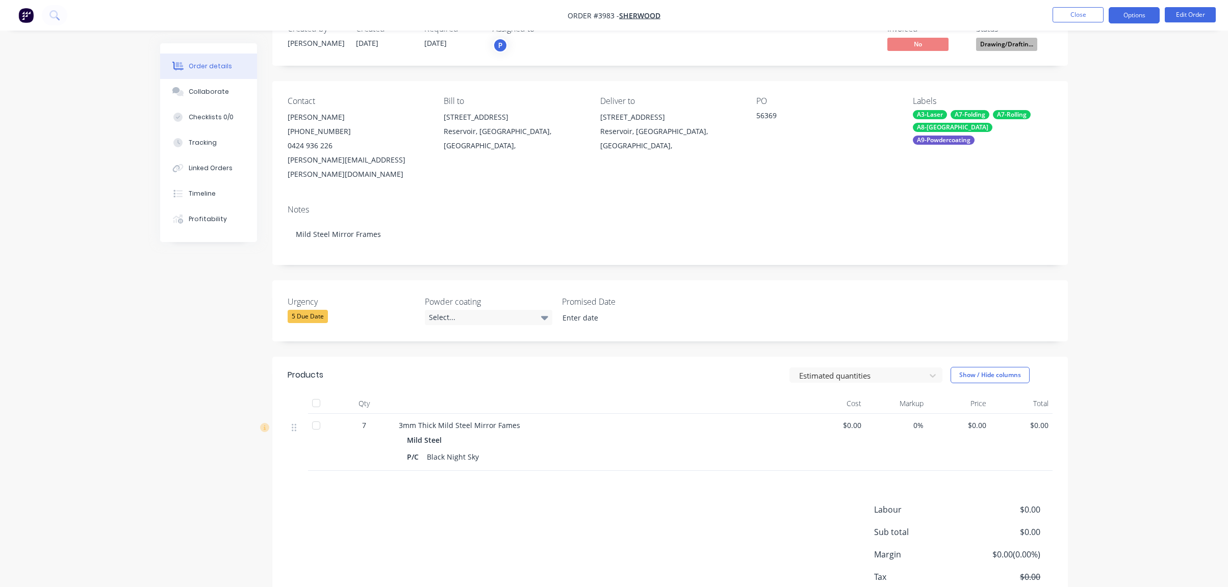
drag, startPoint x: 1130, startPoint y: 11, endPoint x: 1137, endPoint y: 20, distance: 10.9
click at [1131, 11] on button "Options" at bounding box center [1133, 15] width 51 height 16
click at [1159, 388] on div "Order details Collaborate Checklists 0/0 Tracking Linked Orders Timeline Profit…" at bounding box center [614, 310] width 1228 height 684
drag, startPoint x: 748, startPoint y: 7, endPoint x: 1040, endPoint y: 191, distance: 345.1
click at [1099, 202] on div "Order details Collaborate Checklists 0/0 Tracking Linked Orders Timeline Profit…" at bounding box center [614, 310] width 1228 height 684
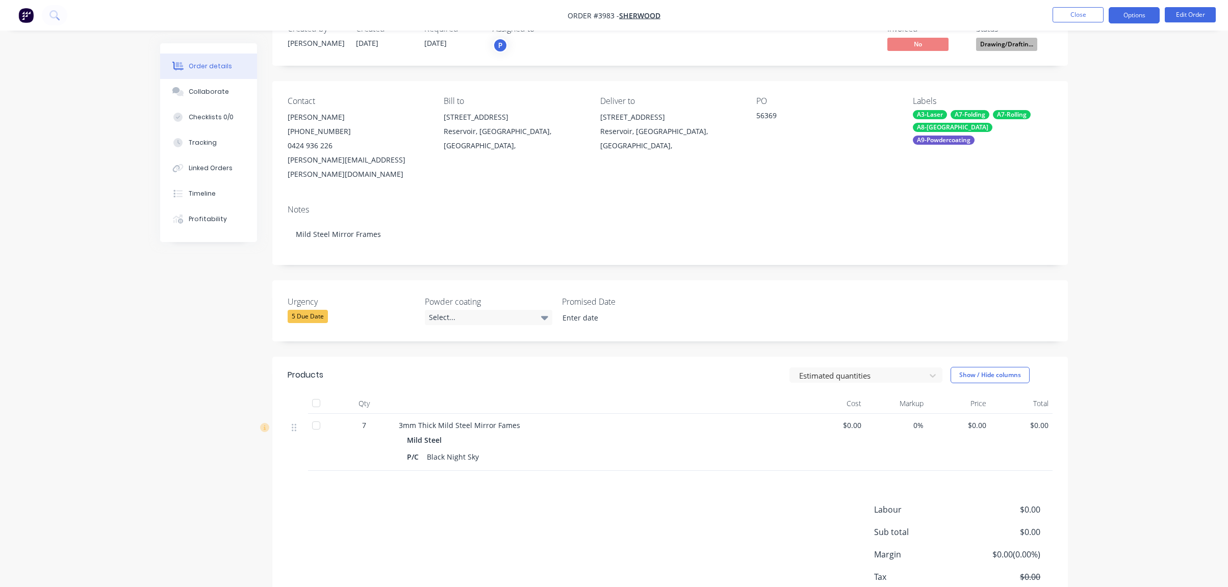
click at [1127, 17] on button "Options" at bounding box center [1133, 15] width 51 height 16
click at [1089, 123] on div "Work Order" at bounding box center [1103, 123] width 94 height 15
click at [1105, 101] on div "Without pricing" at bounding box center [1103, 102] width 94 height 15
click at [276, 372] on header "Products Estimated quantities Show / Hide columns" at bounding box center [669, 375] width 795 height 37
click at [840, 18] on nav "Order #3983 - Sherwood Close Options Edit Order" at bounding box center [614, 15] width 1228 height 31
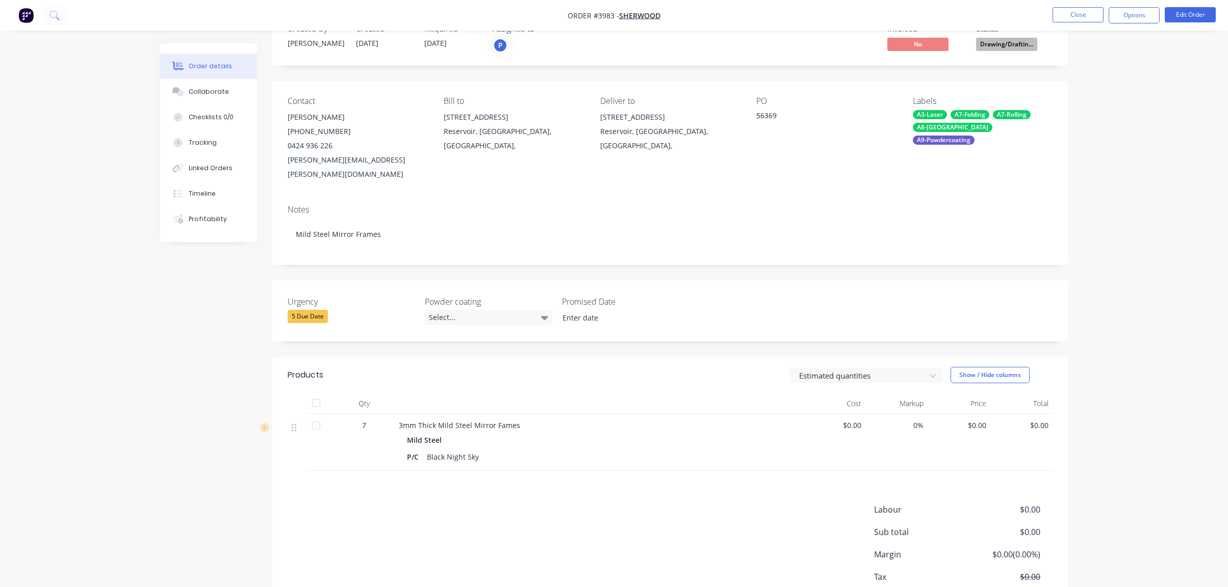
click at [143, 8] on nav "Order #3983 - Sherwood Close Options Edit Order" at bounding box center [614, 15] width 1228 height 31
click at [222, 92] on div "Collaborate" at bounding box center [209, 91] width 40 height 9
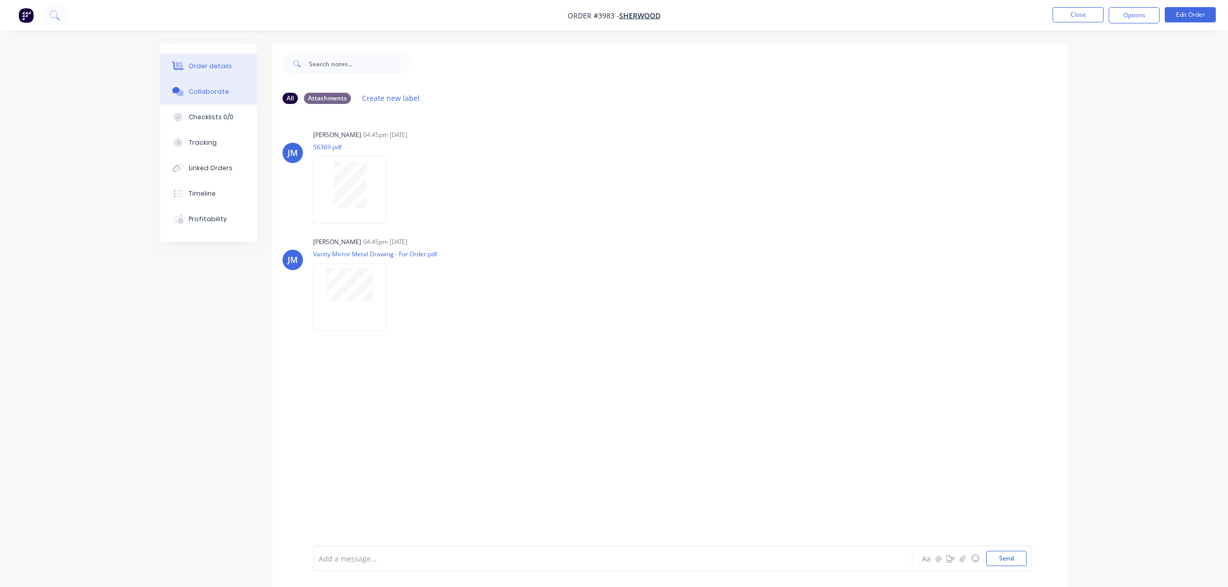
click at [221, 71] on button "Order details" at bounding box center [208, 66] width 97 height 25
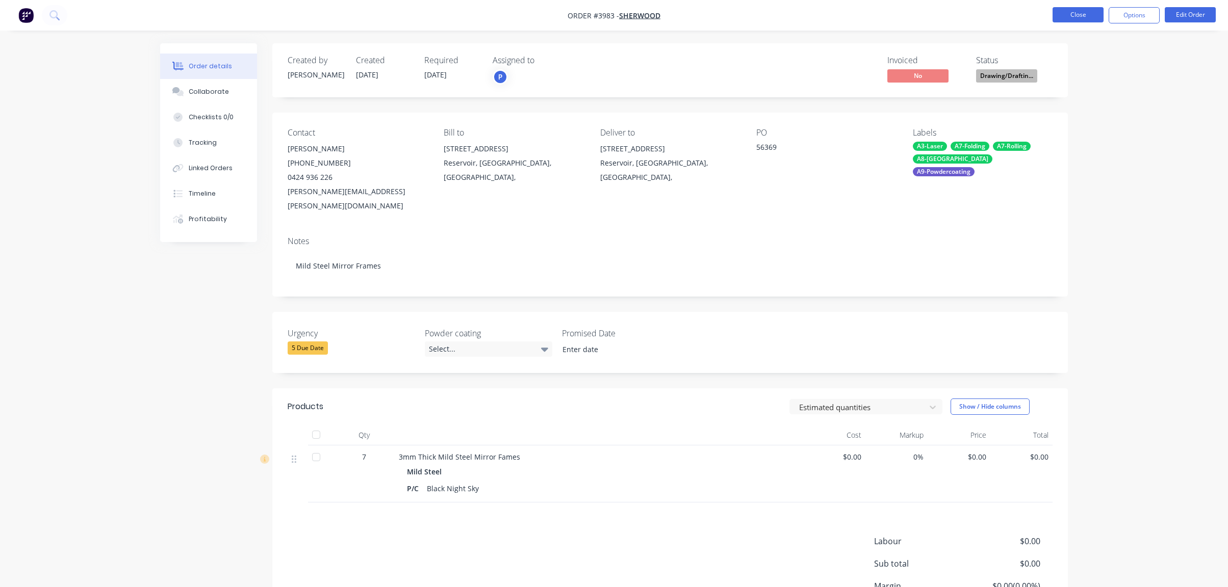
click at [1064, 9] on button "Close" at bounding box center [1077, 14] width 51 height 15
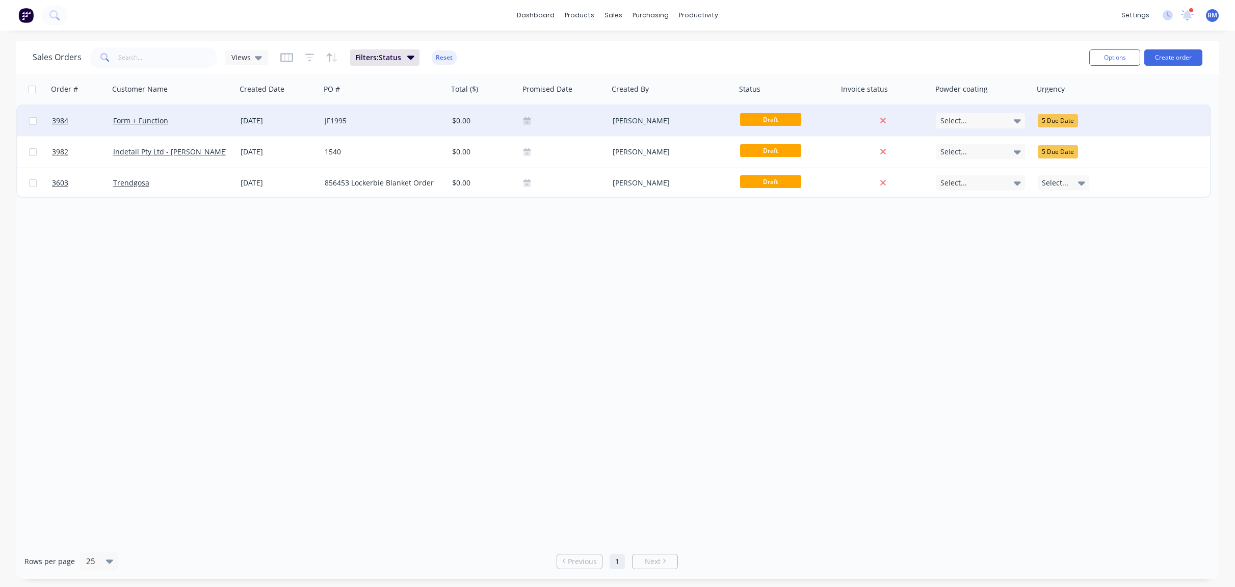
click at [231, 114] on div "Form + Function" at bounding box center [172, 121] width 127 height 31
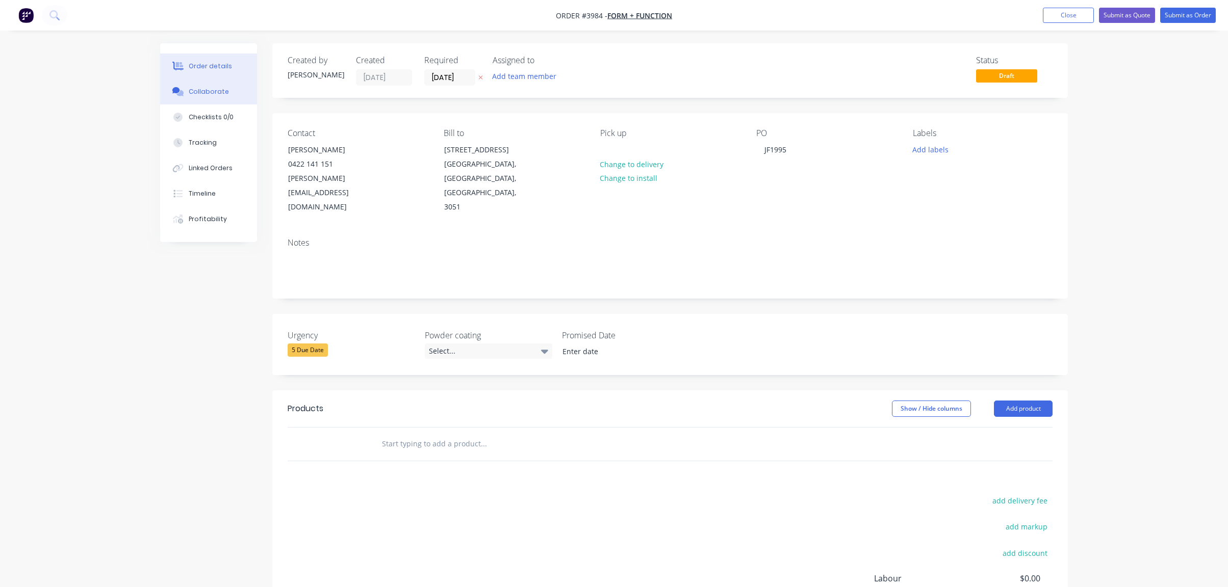
click at [213, 104] on button "Collaborate" at bounding box center [208, 91] width 97 height 25
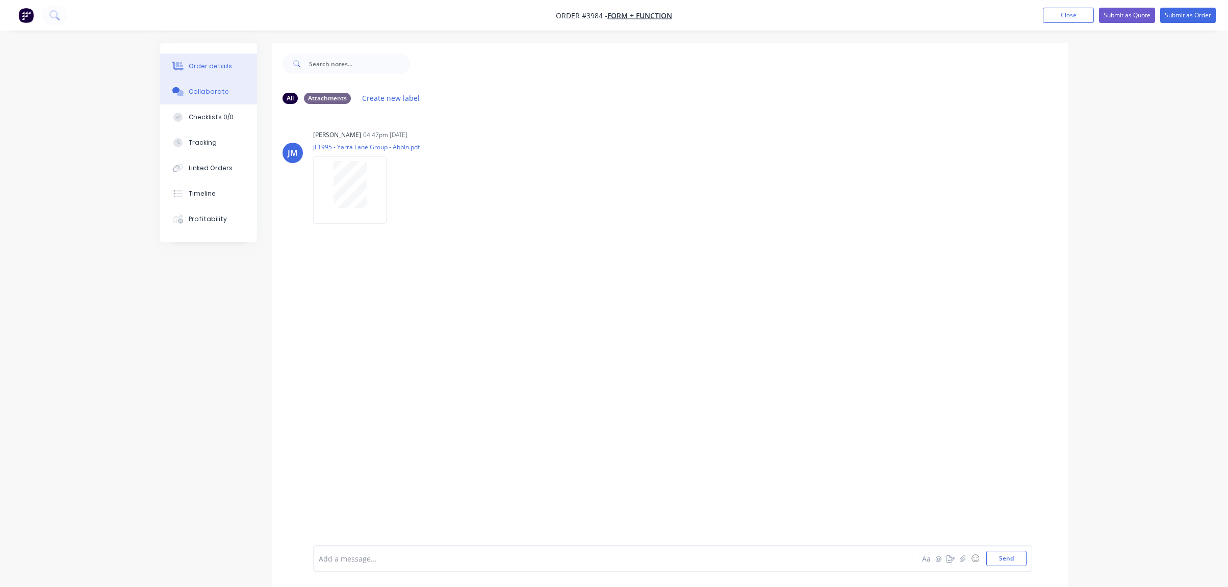
click at [192, 60] on button "Order details" at bounding box center [208, 66] width 97 height 25
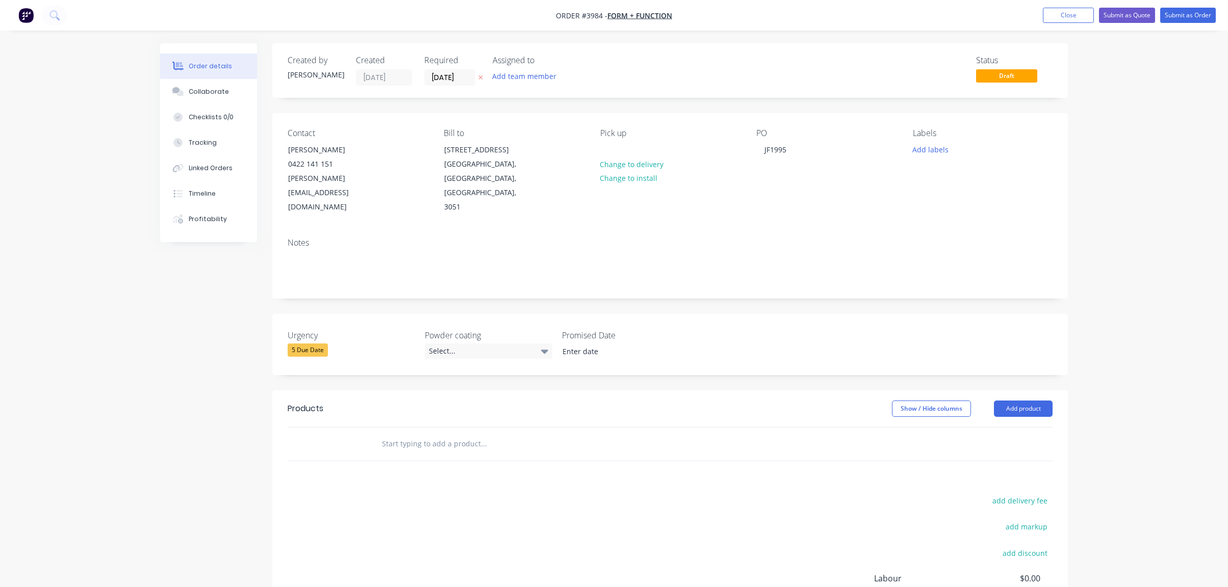
click at [449, 238] on div "Notes" at bounding box center [670, 243] width 765 height 10
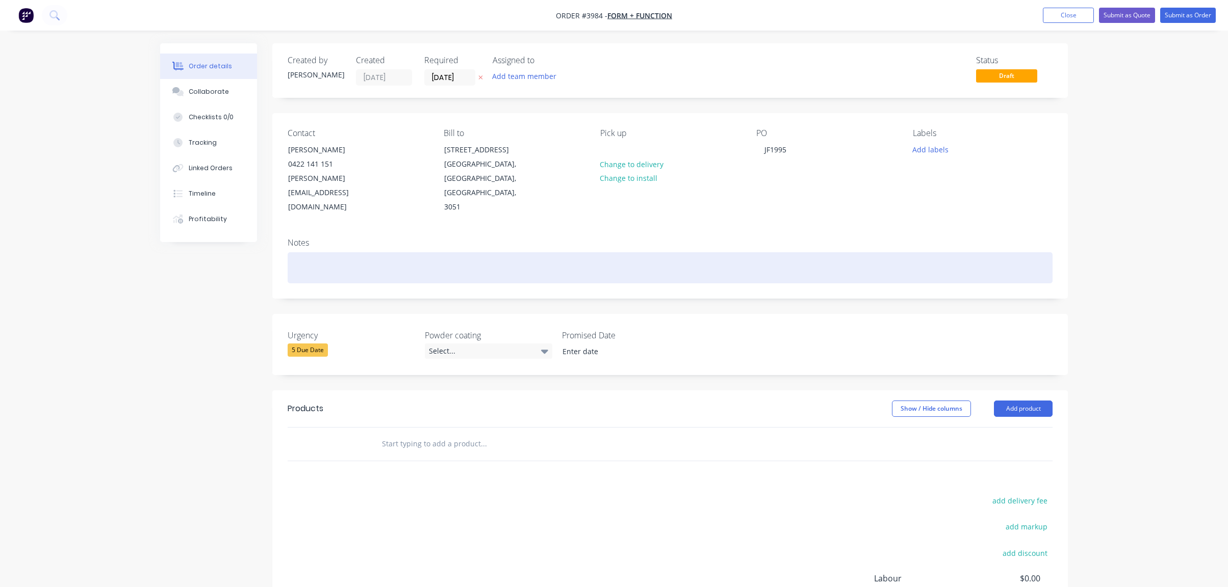
click at [442, 252] on div at bounding box center [670, 267] width 765 height 31
paste div
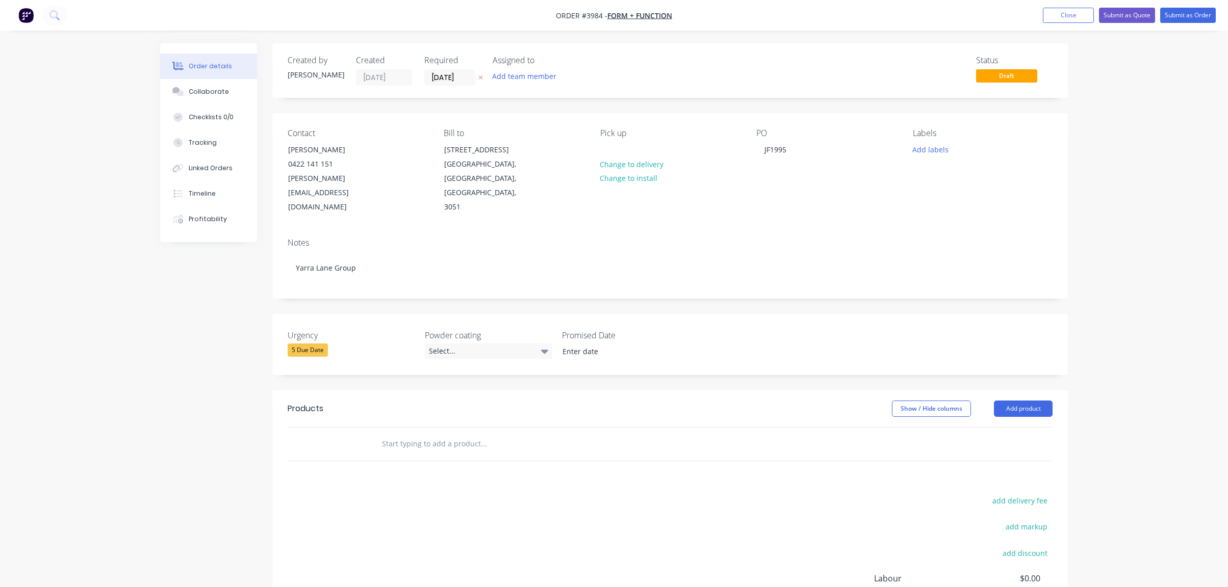
click at [255, 301] on div "Created by [PERSON_NAME] Created [DATE] Required [DATE] Assigned to Add team me…" at bounding box center [614, 382] width 908 height 678
click at [1032, 391] on header "Products Show / Hide columns Add product" at bounding box center [669, 409] width 795 height 37
click at [1031, 401] on button "Add product" at bounding box center [1023, 409] width 59 height 16
click at [1005, 427] on div "Product catalogue" at bounding box center [1004, 434] width 79 height 15
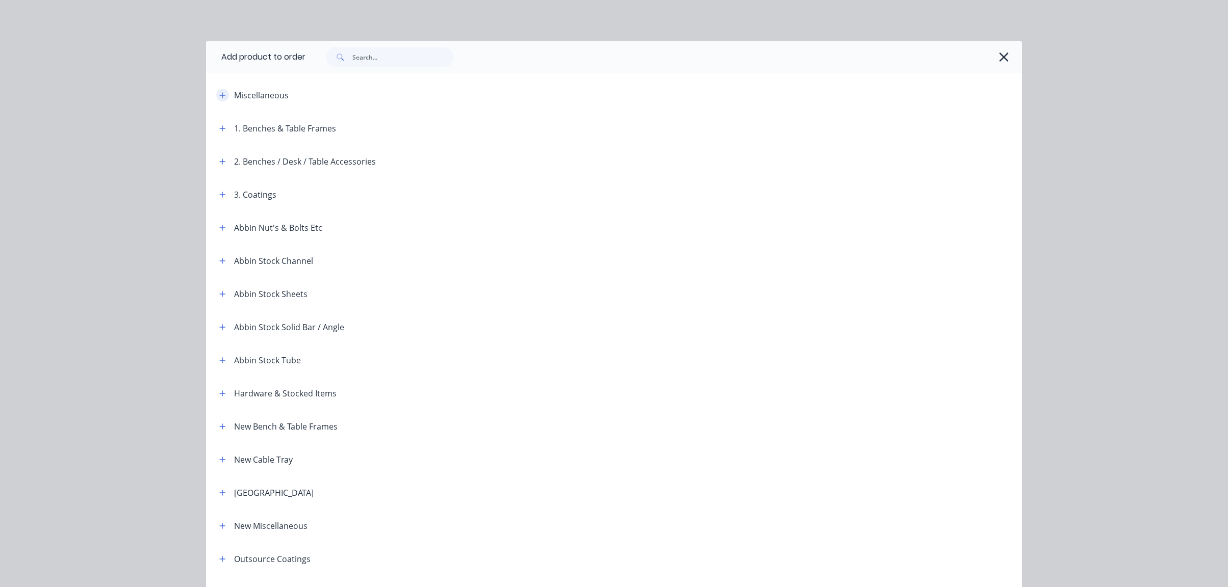
click at [222, 94] on icon "button" at bounding box center [222, 95] width 6 height 7
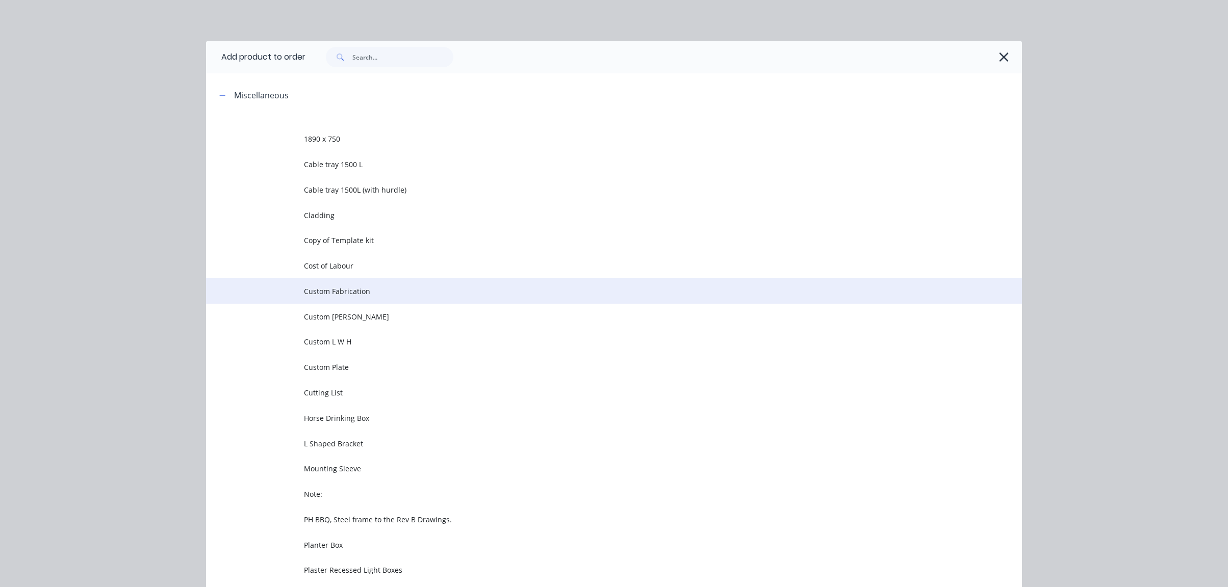
click at [388, 297] on td "Custom Fabrication" at bounding box center [663, 290] width 718 height 25
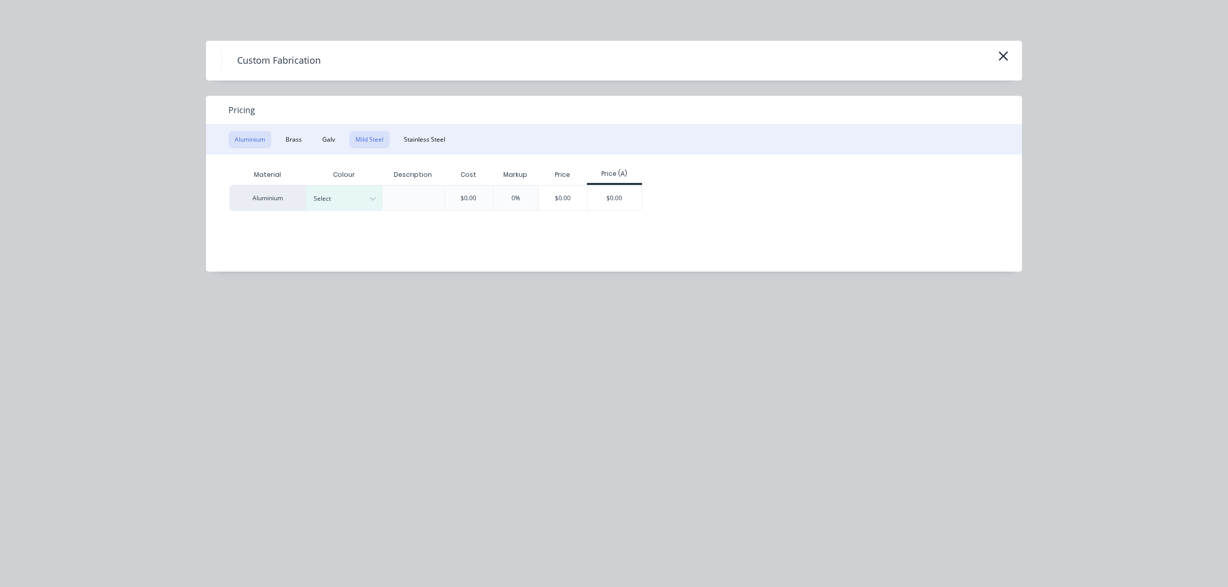
click at [369, 131] on button "Mild Steel" at bounding box center [369, 139] width 40 height 17
click at [538, 206] on div "$0.00" at bounding box center [538, 198] width 55 height 24
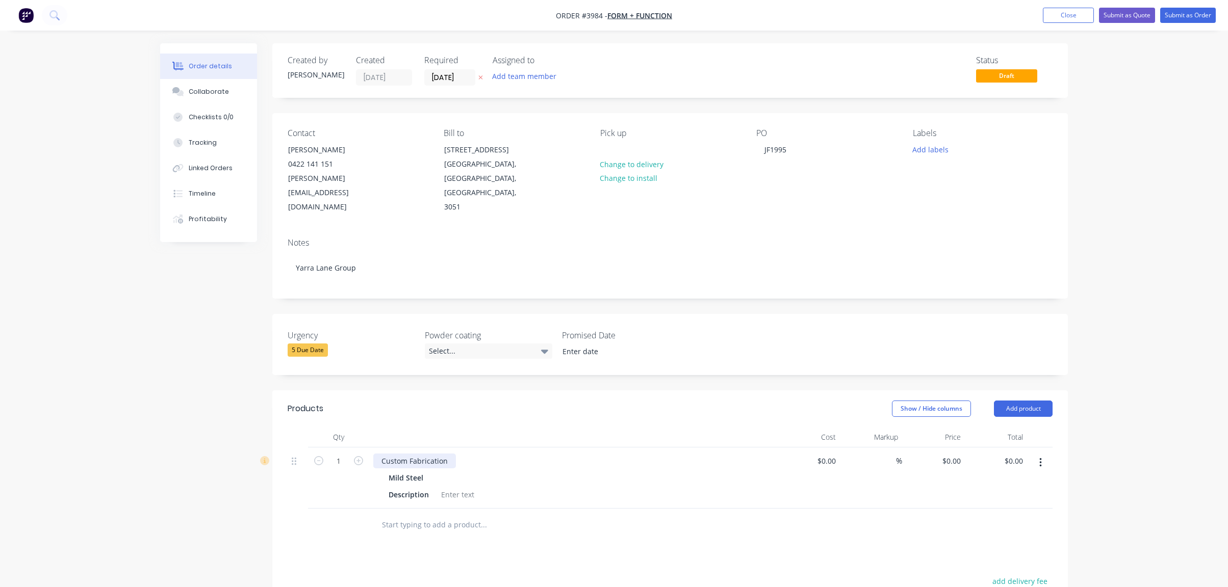
click at [417, 454] on div "Custom Fabrication" at bounding box center [414, 461] width 83 height 15
click at [418, 454] on div "Custom Fabrication" at bounding box center [414, 461] width 83 height 15
paste div
click at [431, 487] on div "Description" at bounding box center [408, 494] width 48 height 15
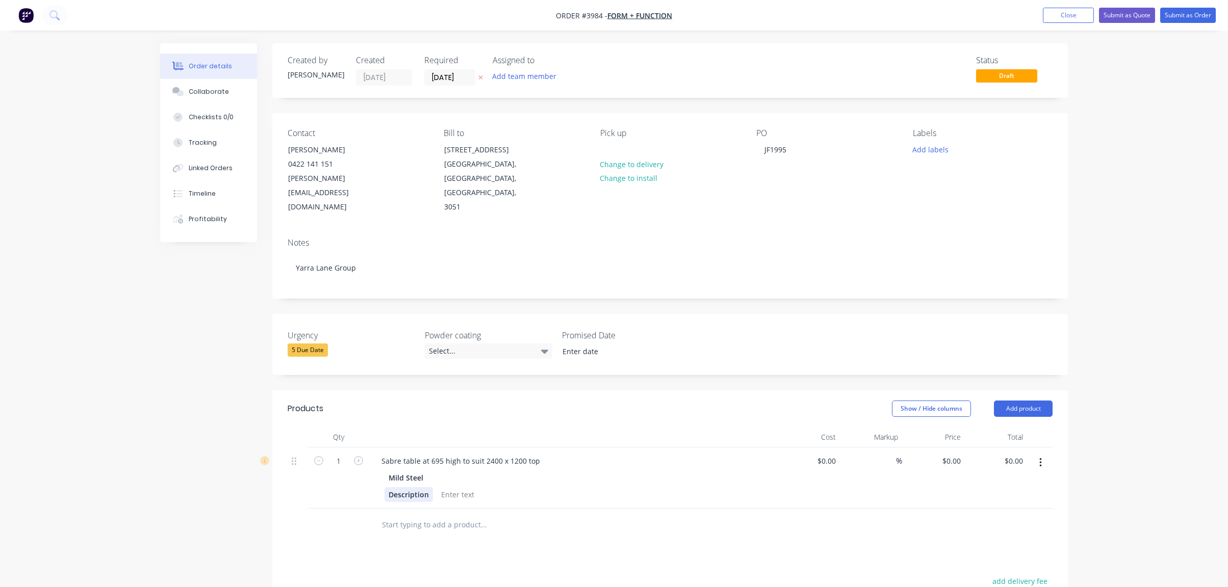
click at [431, 487] on div "Description" at bounding box center [408, 494] width 48 height 15
click at [435, 487] on div at bounding box center [428, 494] width 41 height 15
click at [614, 454] on div "Sabre table at 695 high to suit 2400 x 1200 top" at bounding box center [573, 461] width 400 height 15
click at [933, 157] on div "Labels Add labels" at bounding box center [983, 171] width 140 height 86
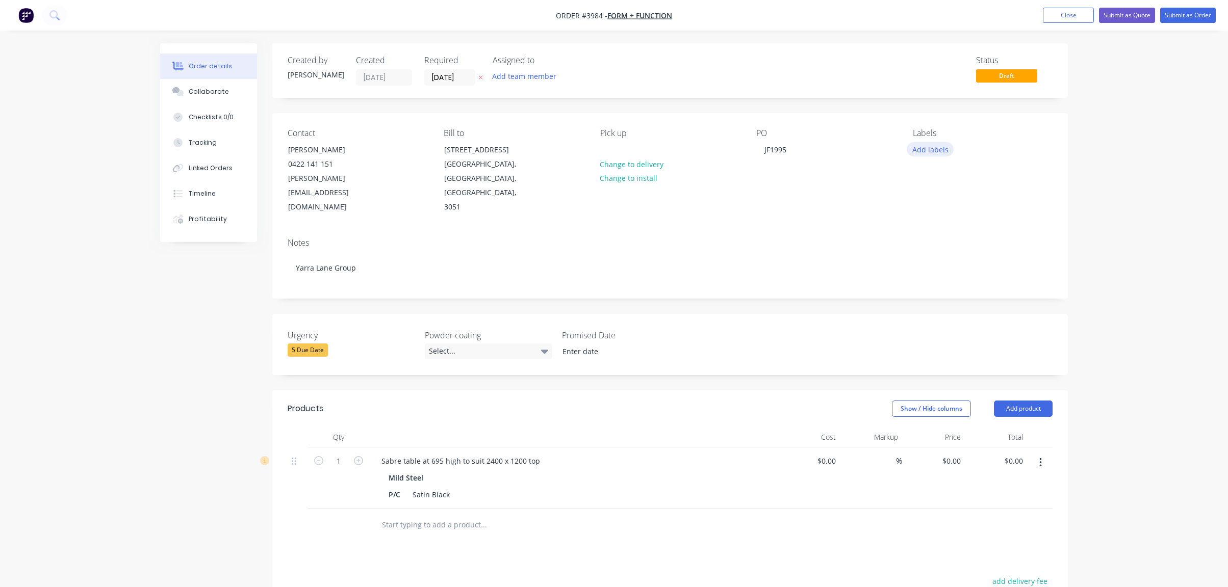
click at [935, 148] on button "Add labels" at bounding box center [930, 149] width 47 height 14
click at [981, 259] on div "A1-Cutting (Saw)" at bounding box center [969, 260] width 58 height 11
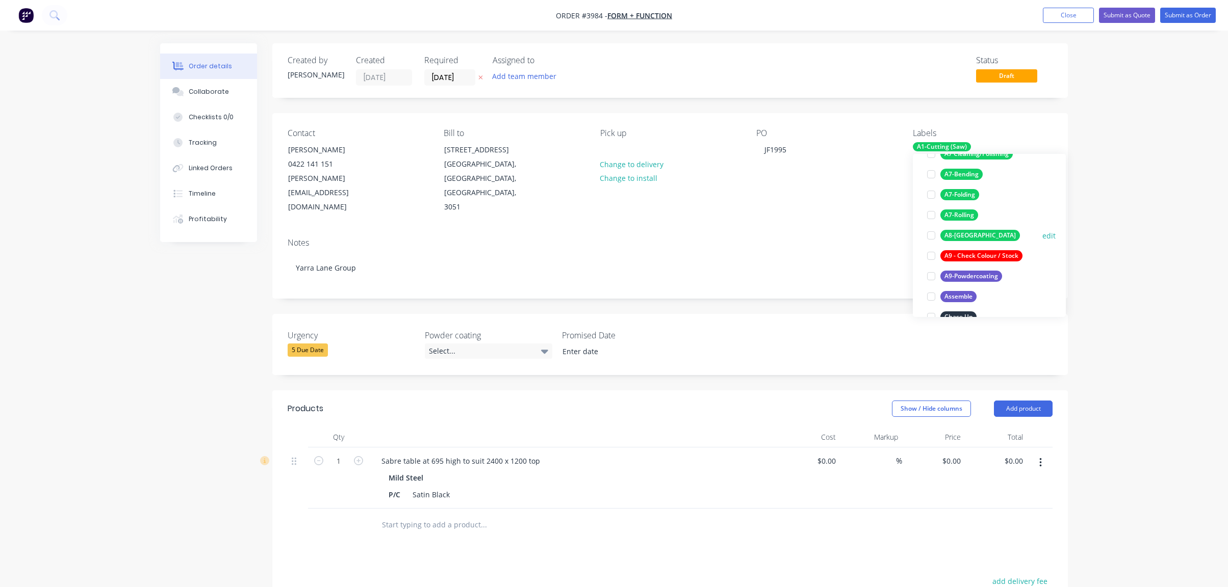
click at [974, 237] on div "A8-[GEOGRAPHIC_DATA]" at bounding box center [980, 235] width 80 height 11
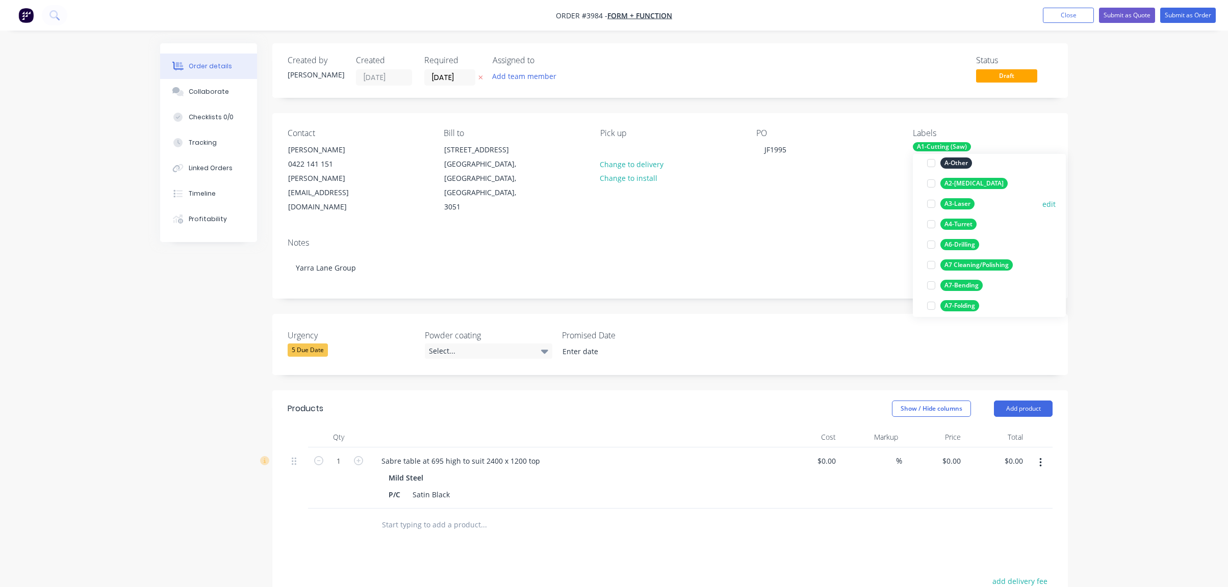
scroll to position [173, 0]
click at [997, 307] on div "A9-Powdercoating" at bounding box center [971, 306] width 62 height 11
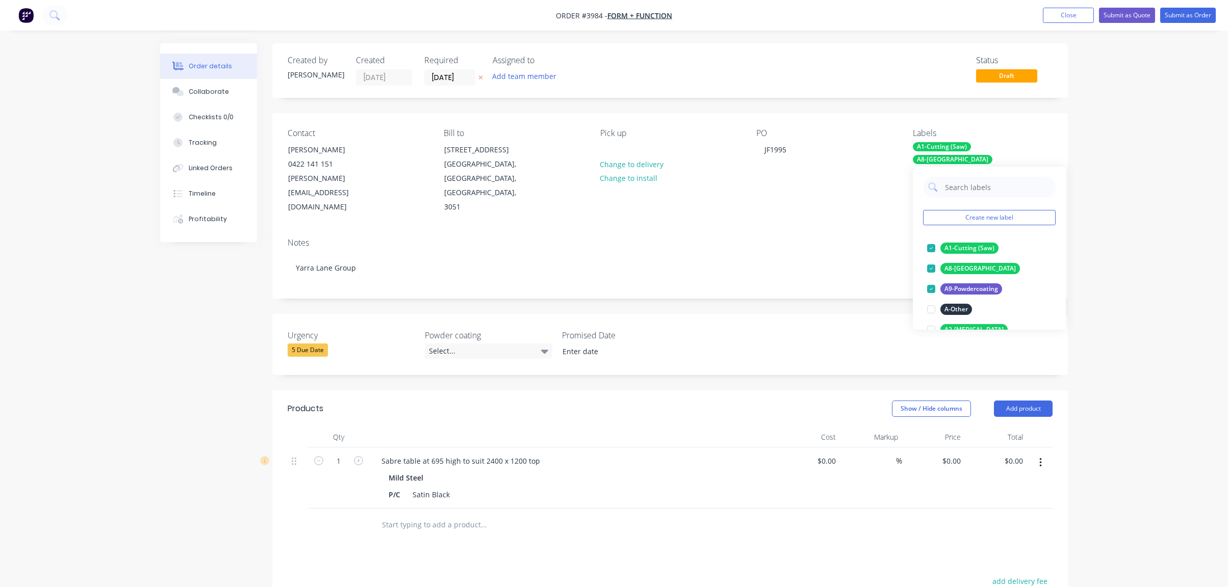
drag, startPoint x: 1202, startPoint y: 266, endPoint x: 1201, endPoint y: 111, distance: 155.5
click at [1202, 265] on div "Order details Collaborate Checklists 0/0 Tracking Linked Orders Timeline Profit…" at bounding box center [614, 401] width 1228 height 802
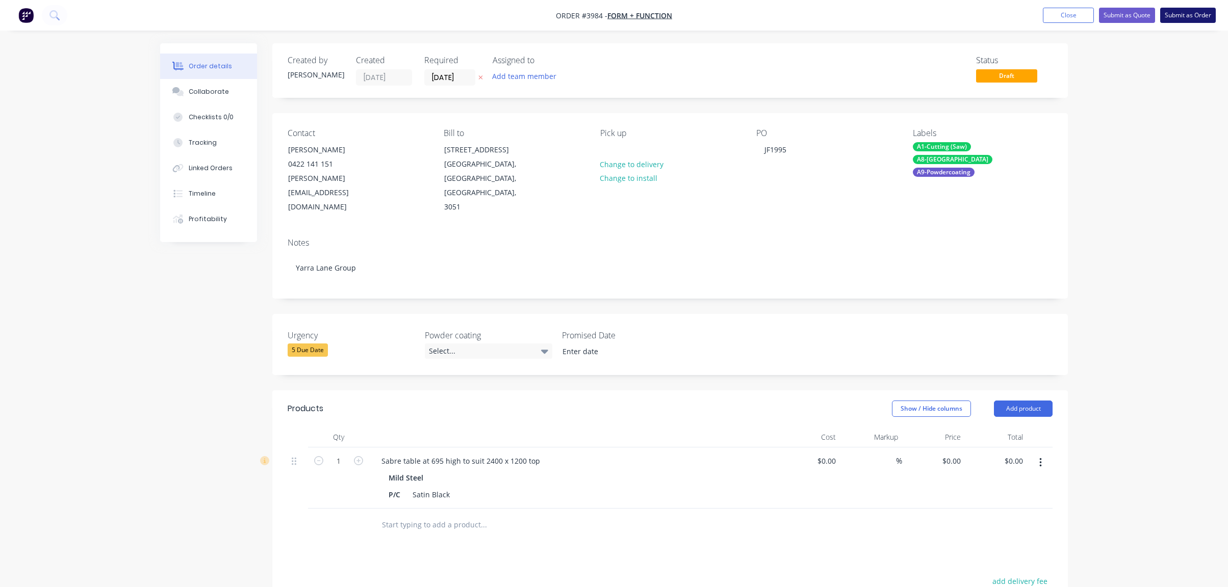
click at [1183, 21] on button "Submit as Order" at bounding box center [1188, 15] width 56 height 15
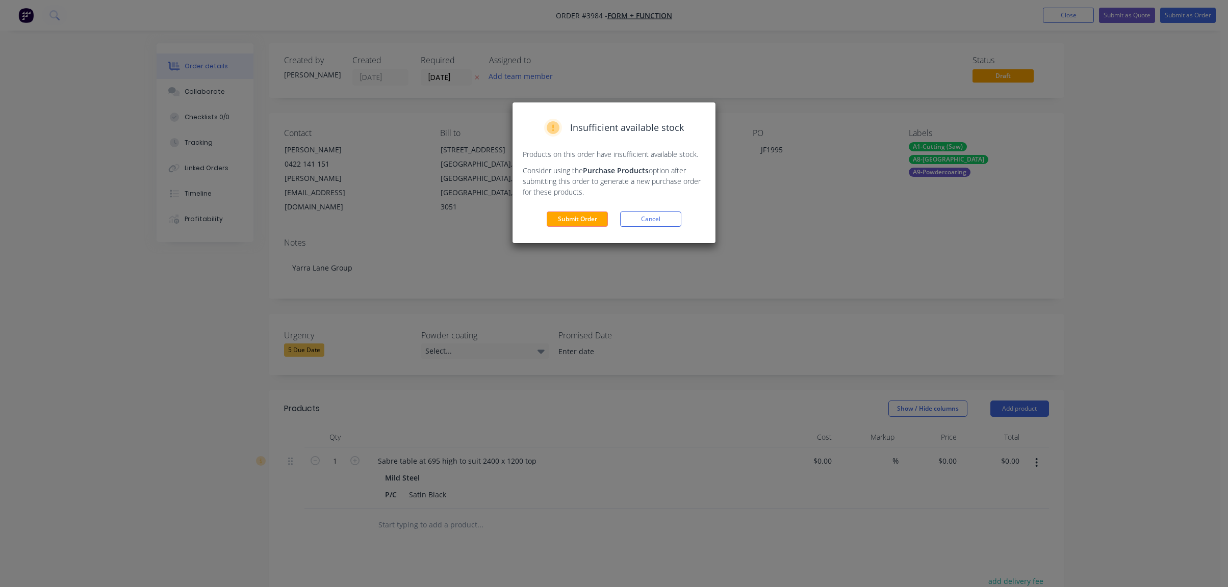
click at [544, 214] on div "Submit Order Cancel" at bounding box center [614, 219] width 183 height 15
click at [547, 225] on button "Submit Order" at bounding box center [577, 219] width 61 height 15
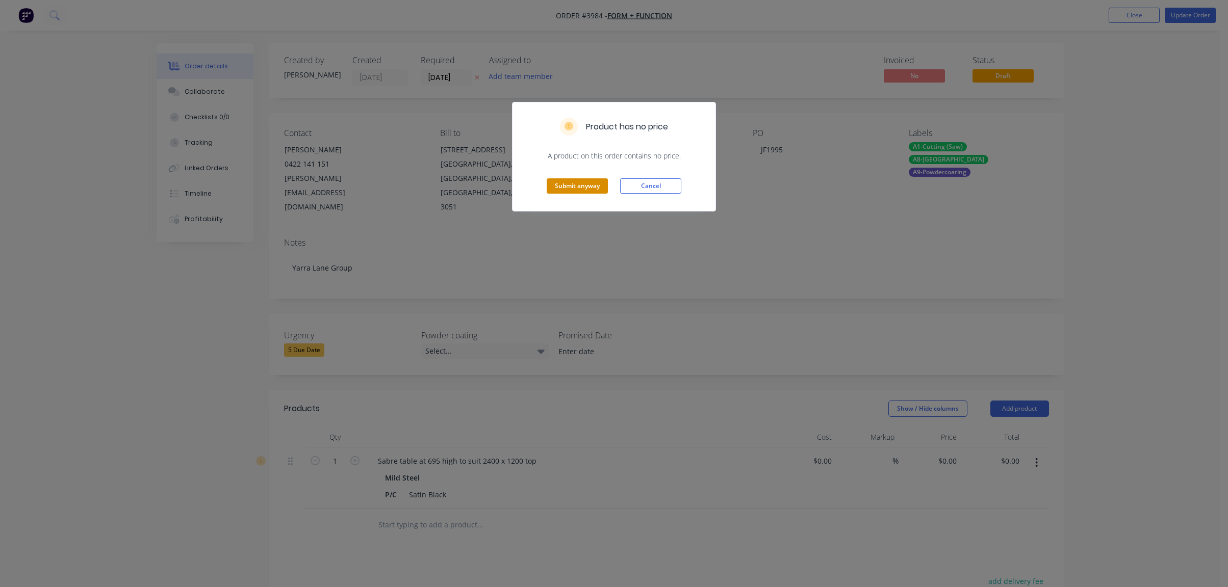
click at [569, 188] on button "Submit anyway" at bounding box center [577, 185] width 61 height 15
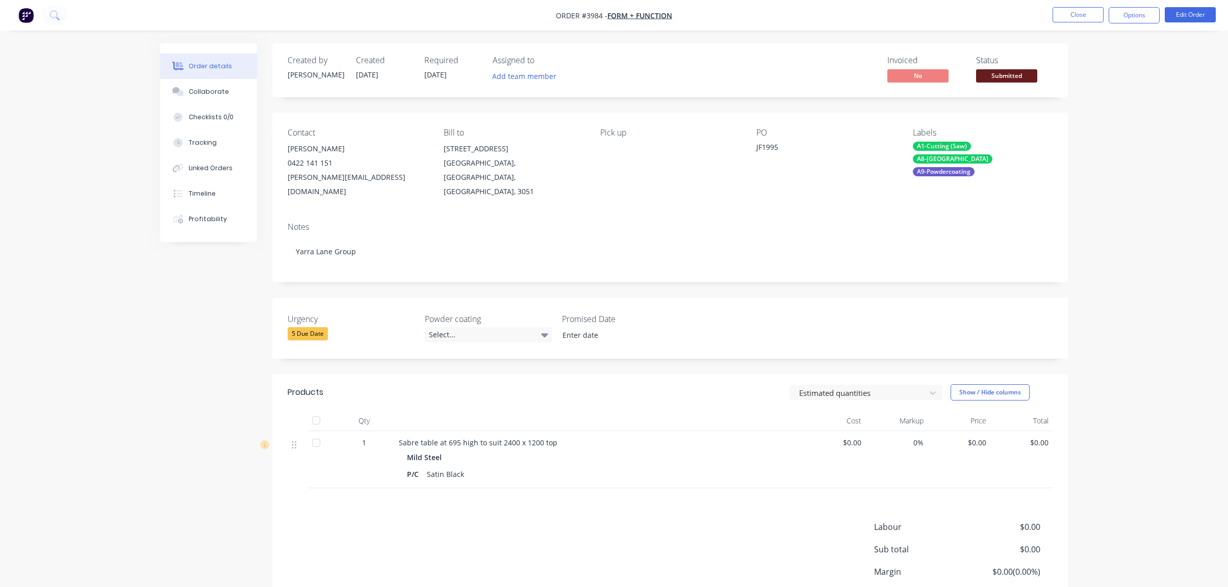
click at [987, 85] on div "Created by [PERSON_NAME] Created [DATE] Required [DATE] Assigned to Add team me…" at bounding box center [669, 70] width 795 height 54
click at [997, 76] on span "Submitted" at bounding box center [1006, 75] width 61 height 13
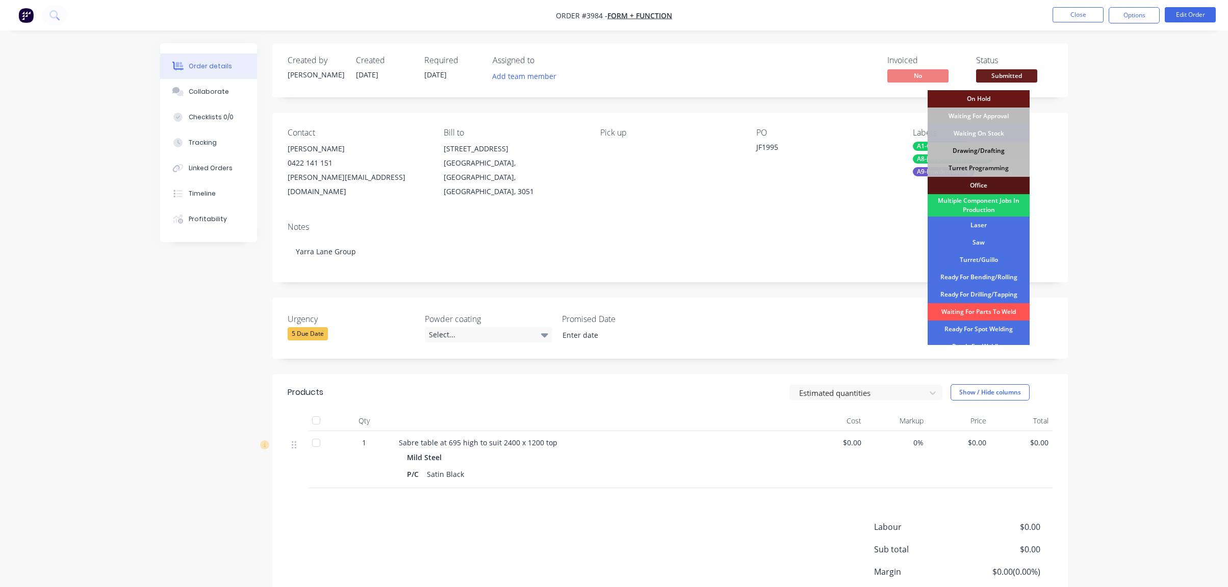
click at [999, 151] on div "Drawing/Drafting" at bounding box center [978, 150] width 102 height 17
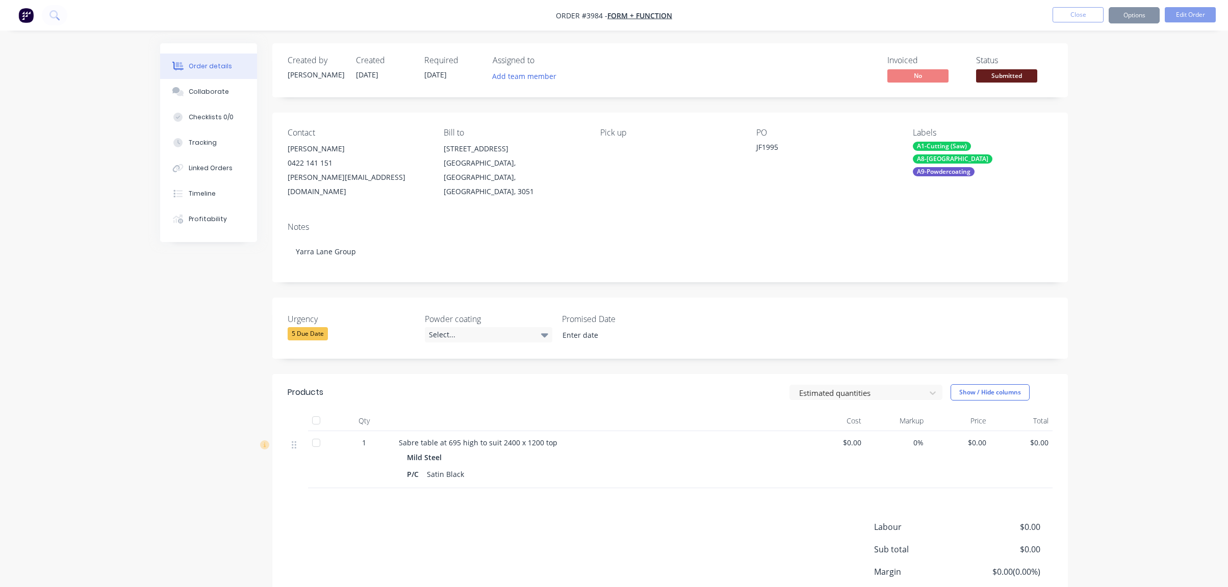
drag, startPoint x: 1217, startPoint y: 111, endPoint x: 1173, endPoint y: 71, distance: 59.6
click at [1203, 98] on div "Order details Collaborate Checklists 0/0 Tracking Linked Orders Timeline Profit…" at bounding box center [614, 335] width 1228 height 670
click at [1144, 24] on nav "Order #3984 - Form + Function Close Options Edit Order" at bounding box center [614, 15] width 1228 height 31
click at [1124, 19] on button "Options" at bounding box center [1133, 15] width 51 height 16
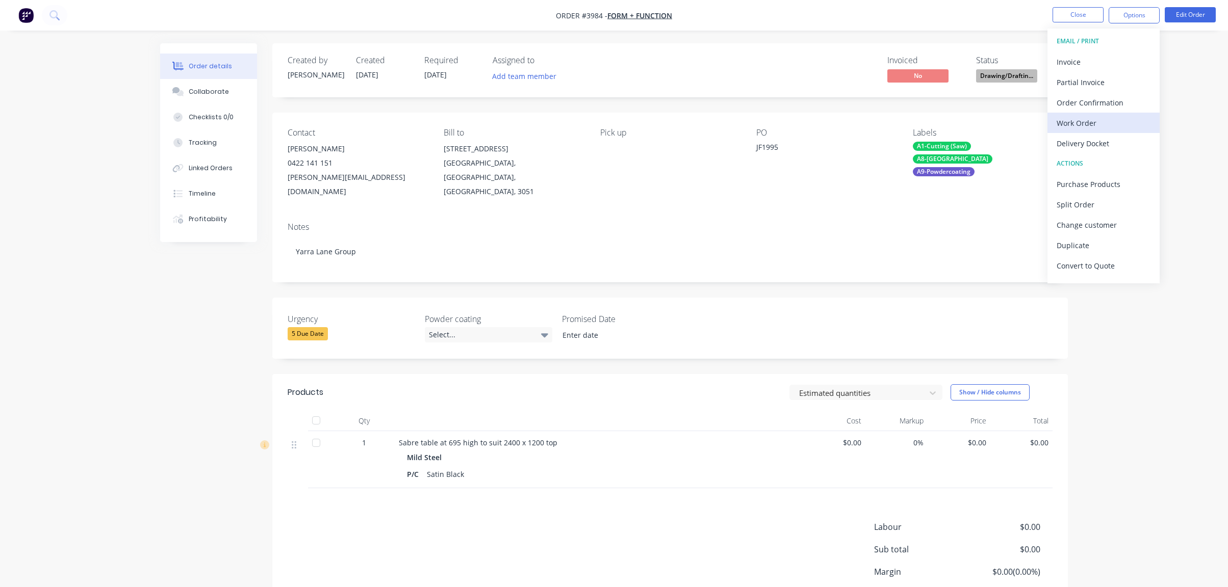
click at [1122, 114] on button "Work Order" at bounding box center [1103, 123] width 112 height 20
click at [1119, 98] on div "Without pricing" at bounding box center [1103, 102] width 94 height 15
click at [1062, 13] on button "Close" at bounding box center [1077, 14] width 51 height 15
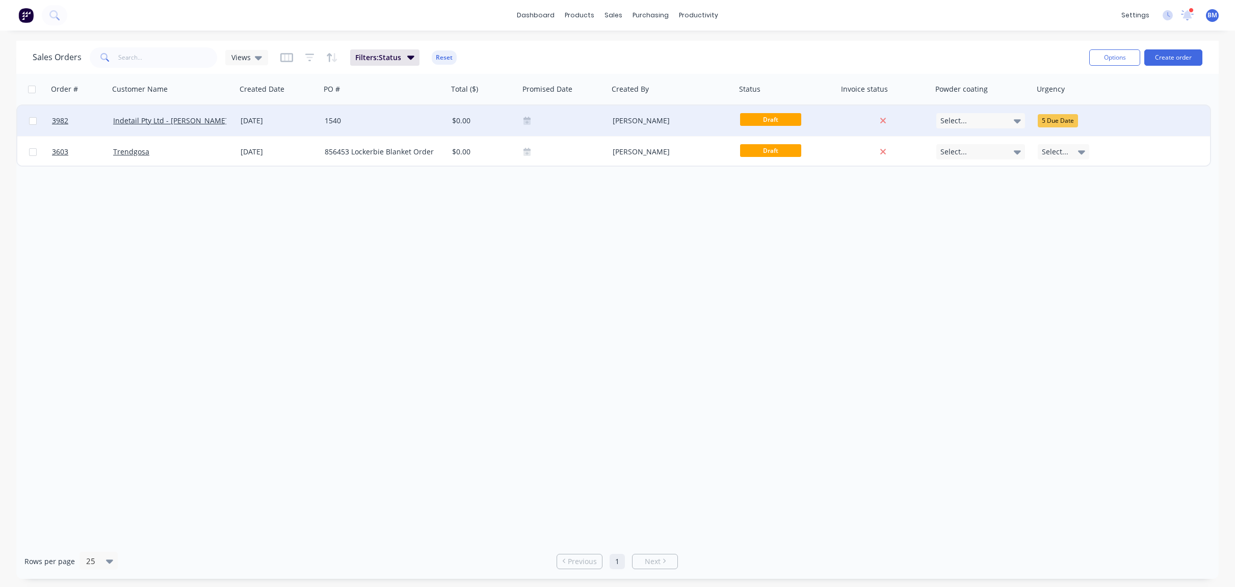
click at [296, 121] on div "[DATE]" at bounding box center [279, 121] width 76 height 10
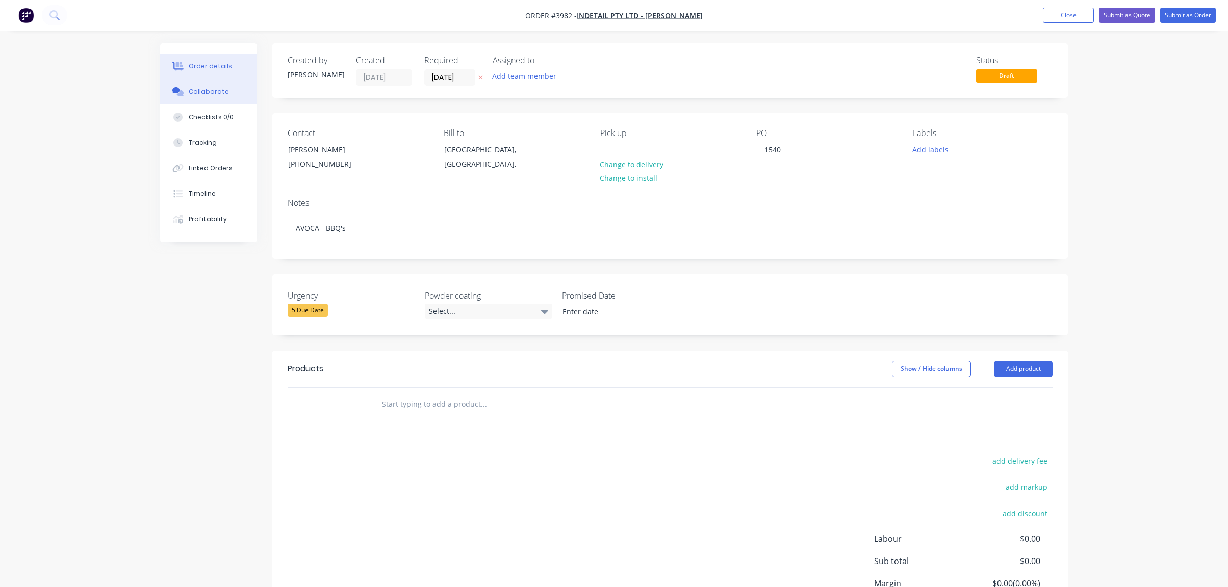
click at [227, 88] on button "Collaborate" at bounding box center [208, 91] width 97 height 25
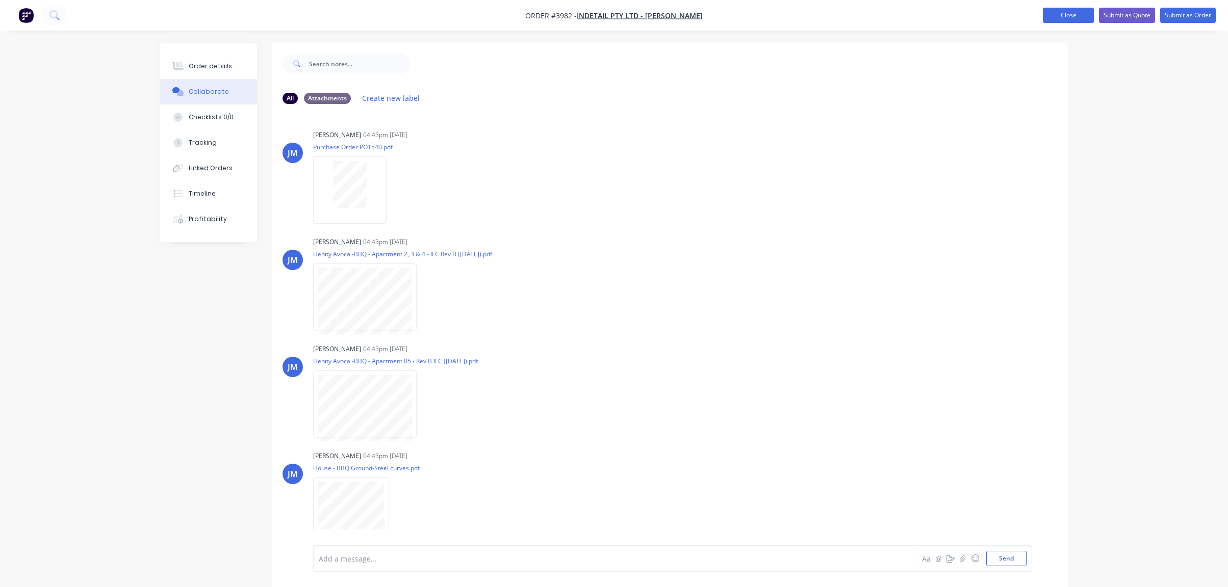
click at [1073, 15] on button "Close" at bounding box center [1068, 15] width 51 height 15
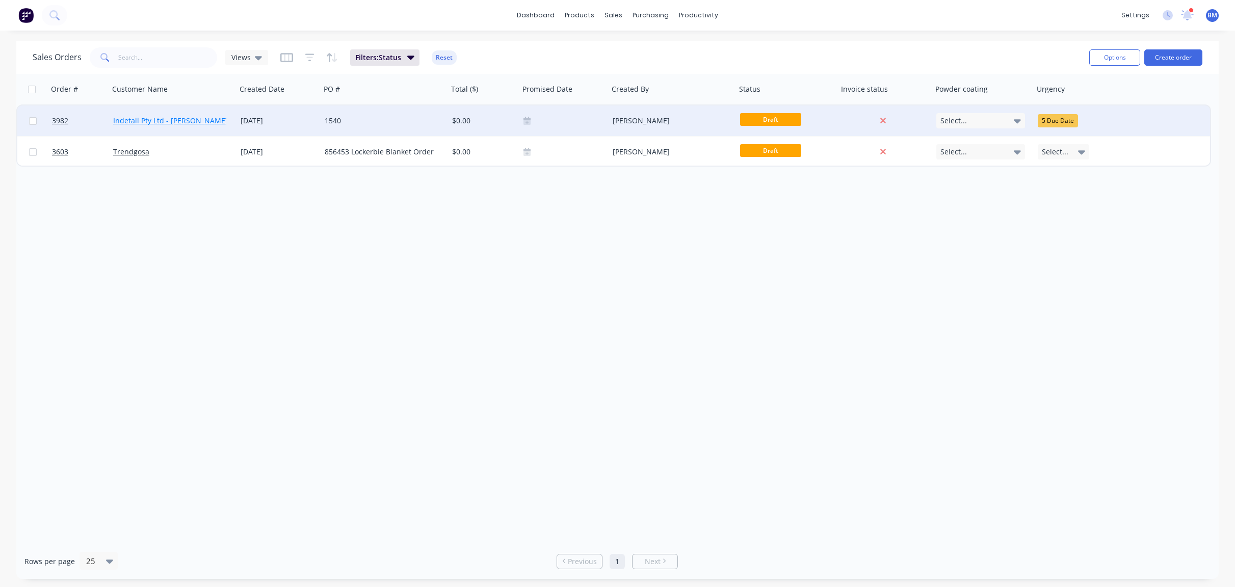
click at [162, 122] on link "Indetail Pty Ltd - [PERSON_NAME]" at bounding box center [170, 121] width 115 height 10
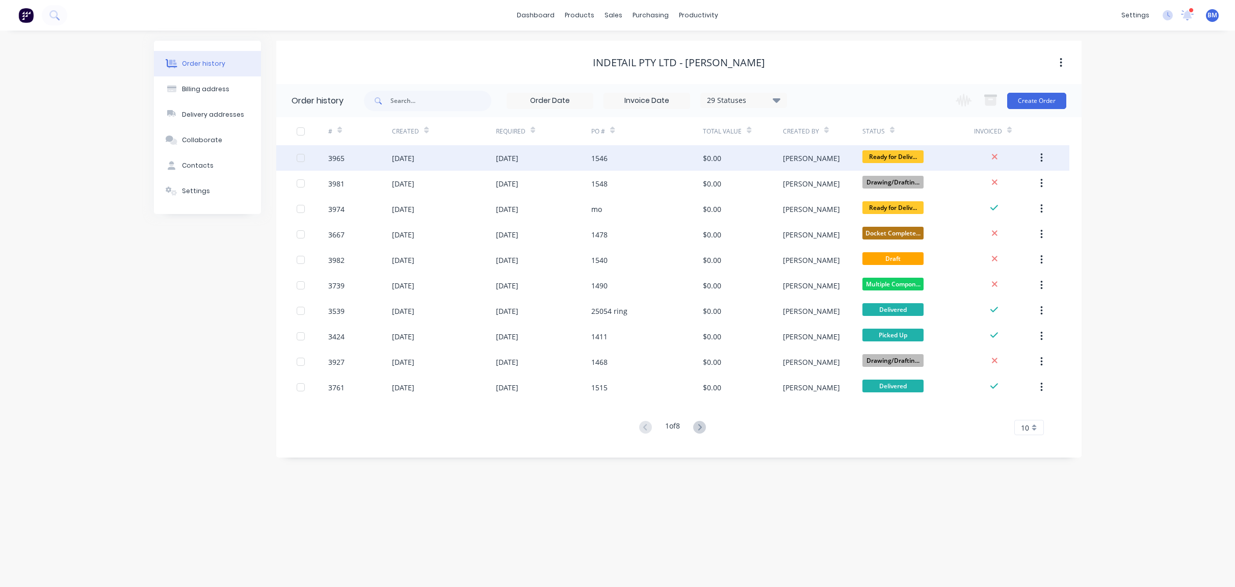
click at [519, 161] on div "[DATE]" at bounding box center [507, 158] width 22 height 11
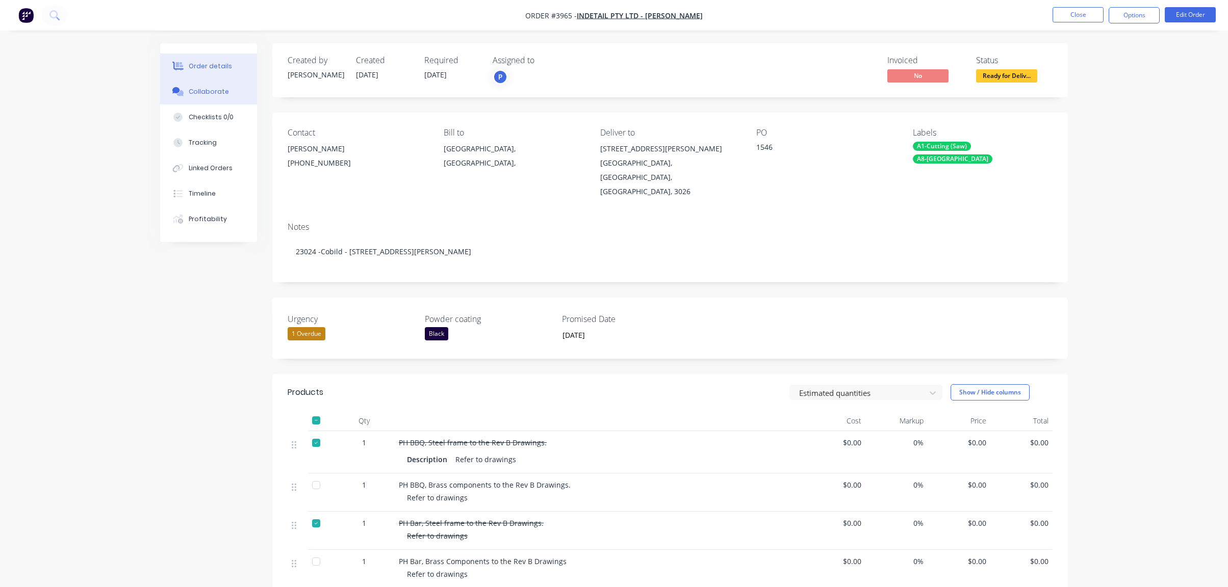
click at [203, 95] on div "Collaborate" at bounding box center [209, 91] width 40 height 9
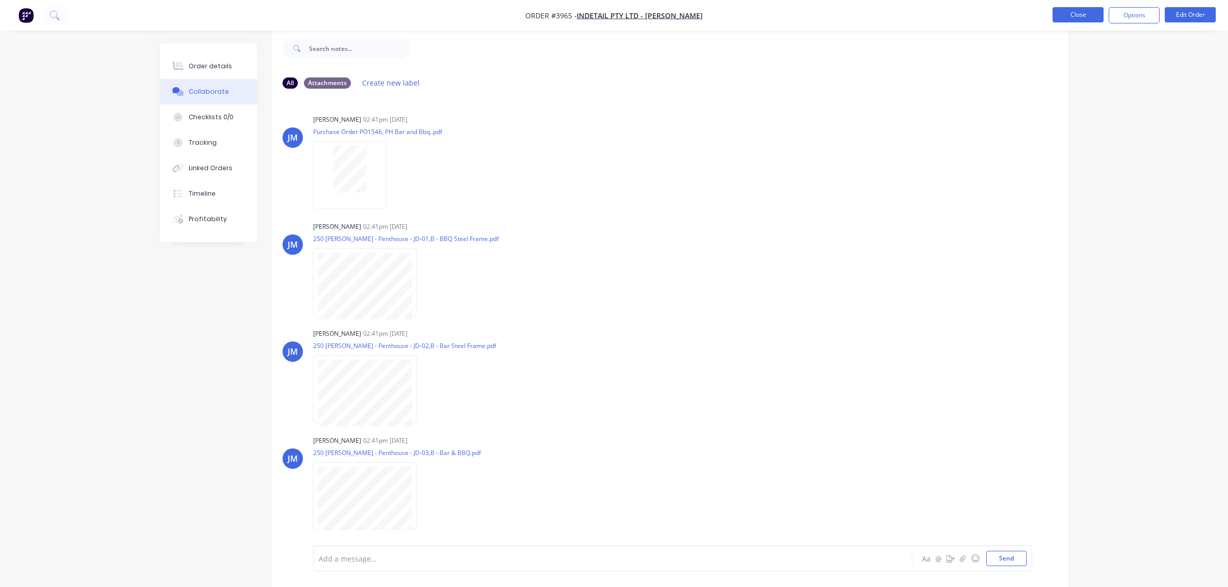
click at [1086, 17] on button "Close" at bounding box center [1077, 14] width 51 height 15
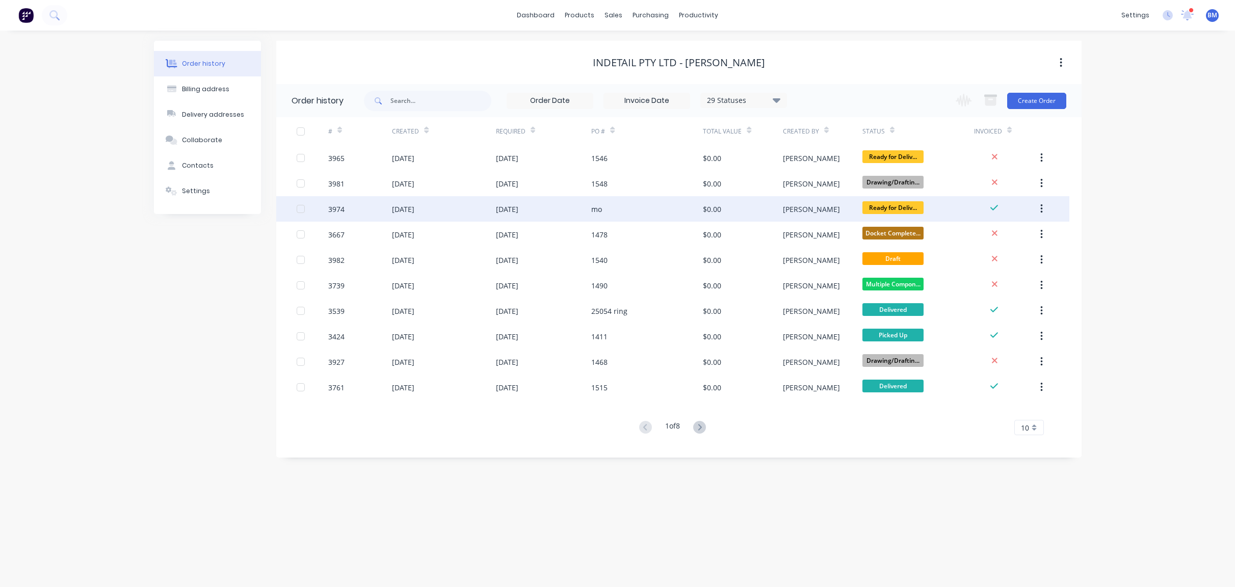
click at [451, 211] on div "[DATE]" at bounding box center [444, 208] width 104 height 25
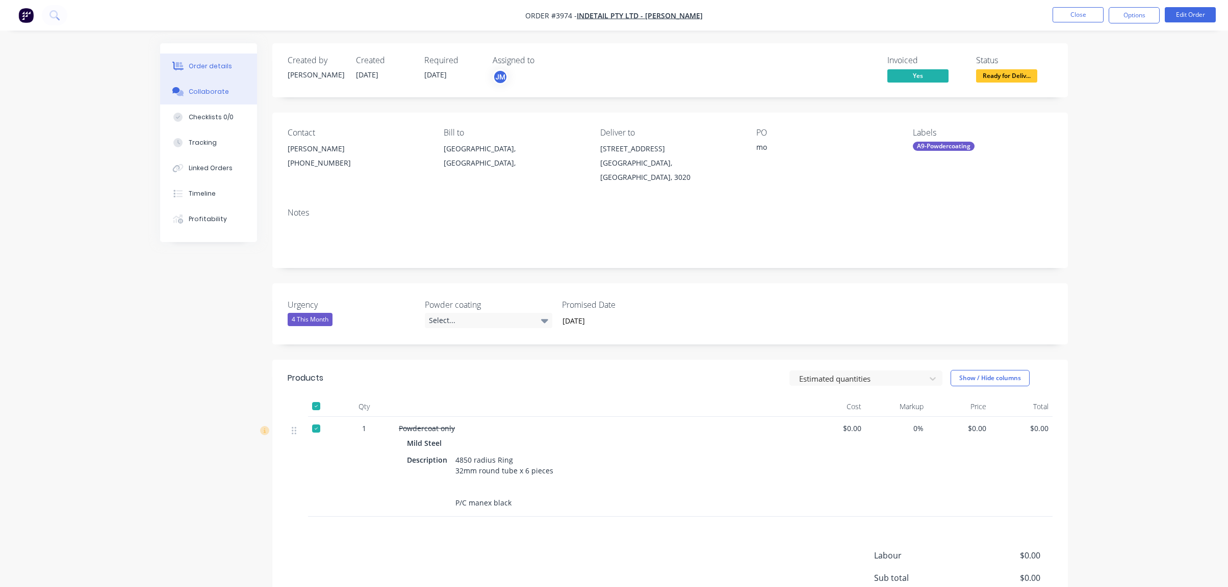
click at [233, 95] on button "Collaborate" at bounding box center [208, 91] width 97 height 25
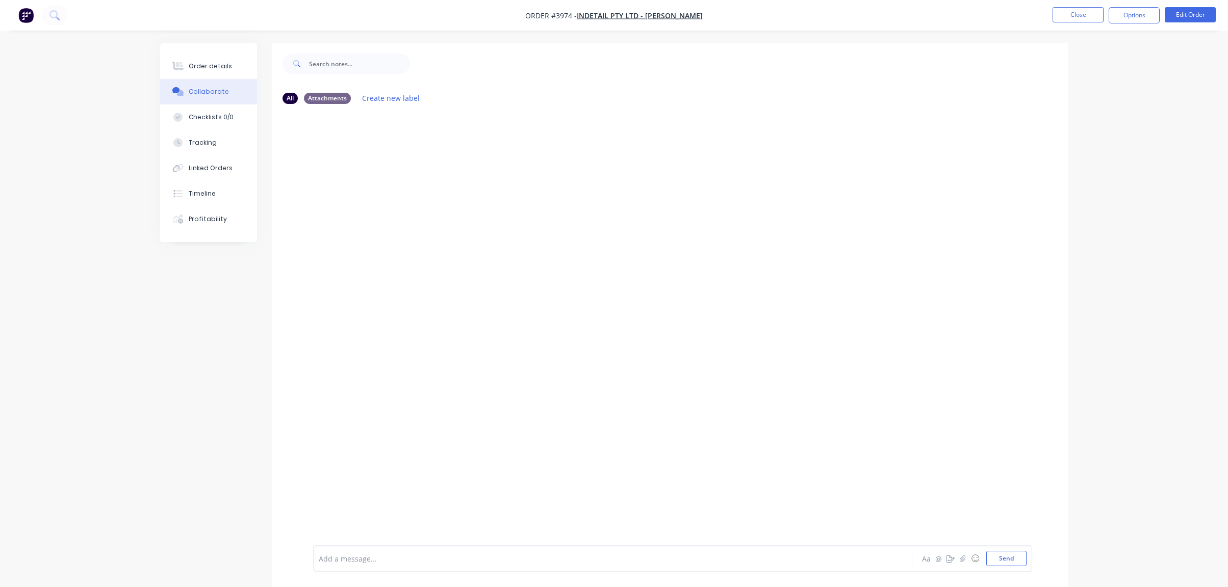
scroll to position [15, 0]
click at [1071, 17] on button "Close" at bounding box center [1077, 14] width 51 height 15
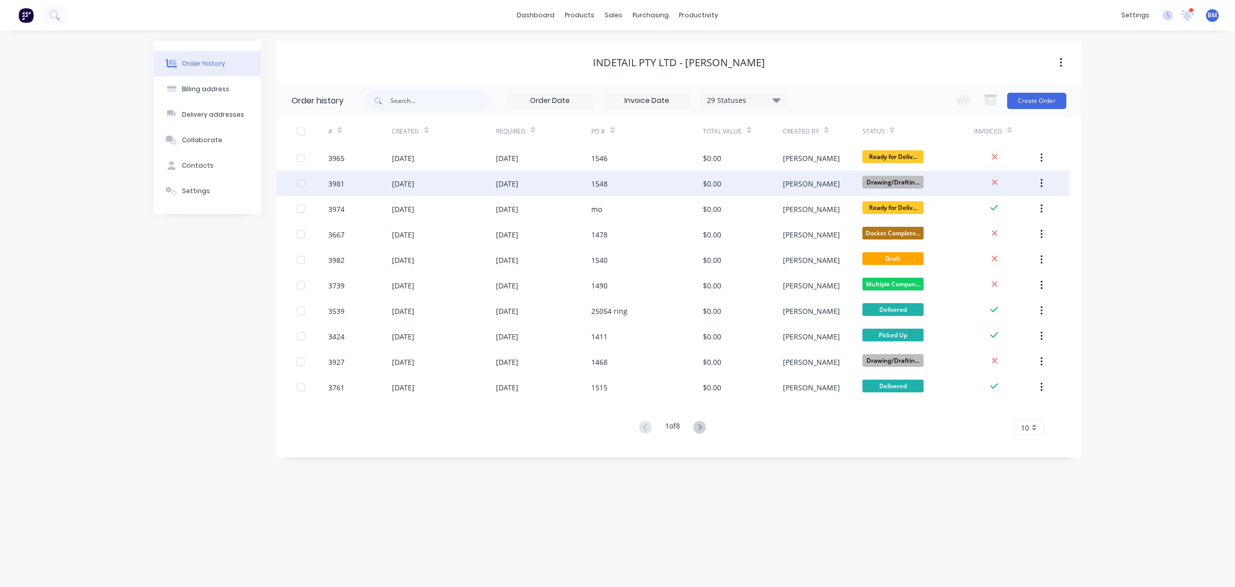
click at [475, 186] on div "[DATE]" at bounding box center [444, 183] width 104 height 25
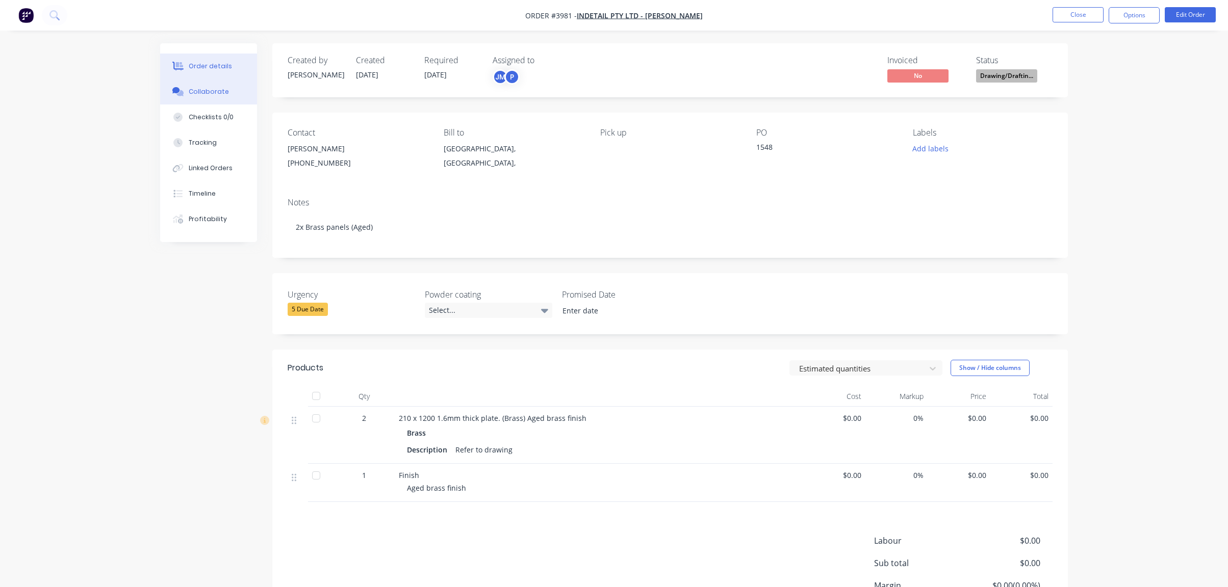
click at [218, 95] on div "Collaborate" at bounding box center [209, 91] width 40 height 9
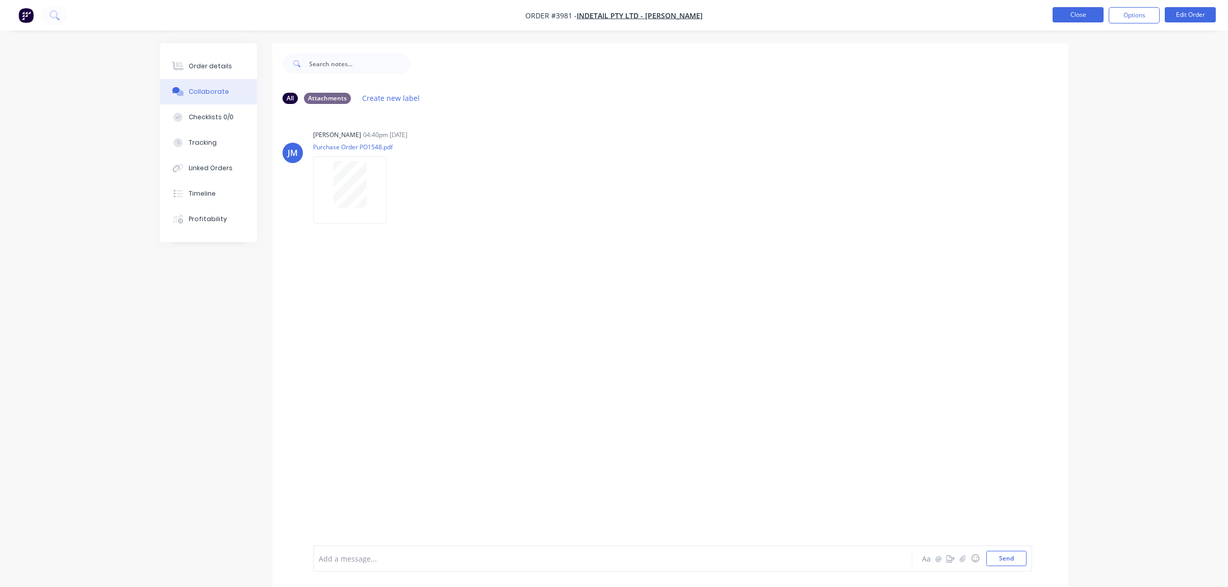
click at [1087, 13] on button "Close" at bounding box center [1077, 14] width 51 height 15
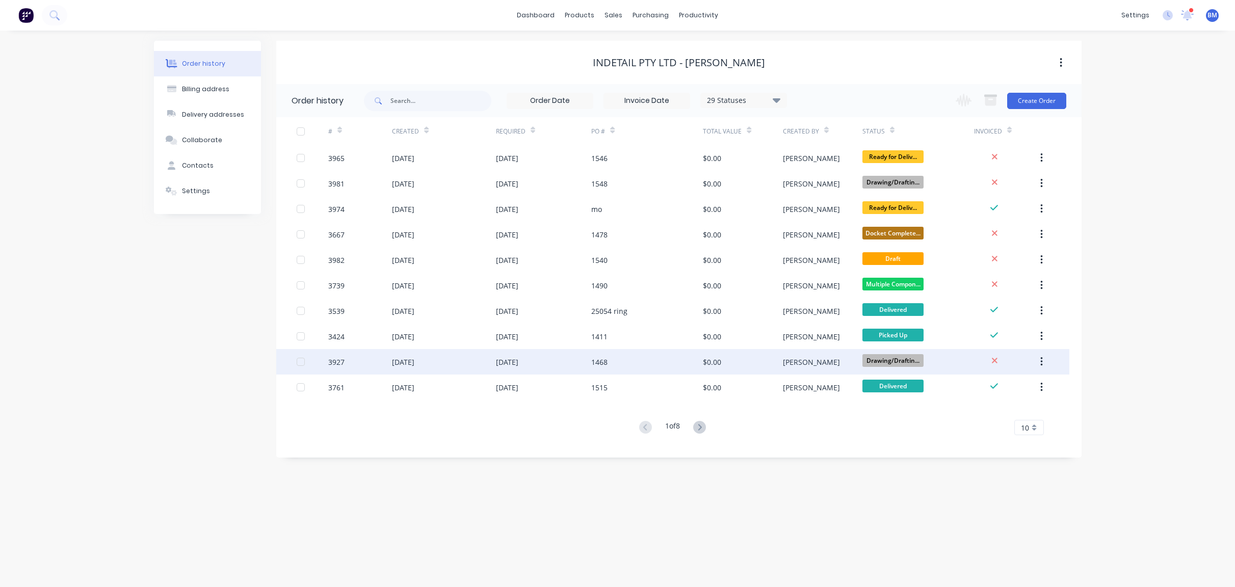
click at [475, 363] on div "[DATE]" at bounding box center [444, 361] width 104 height 25
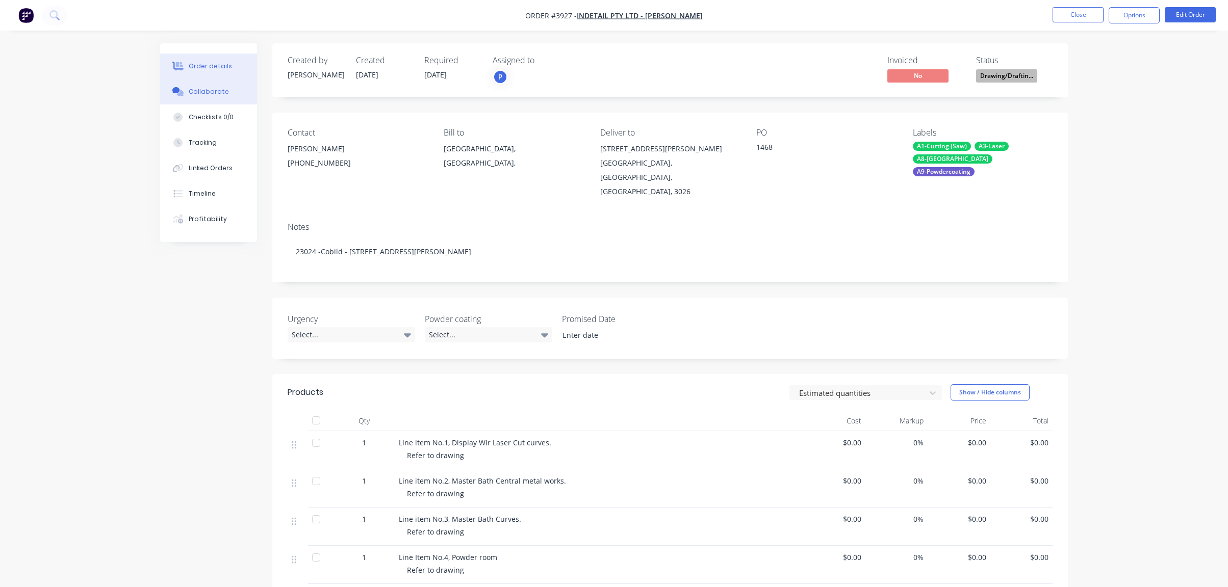
click at [234, 98] on button "Collaborate" at bounding box center [208, 91] width 97 height 25
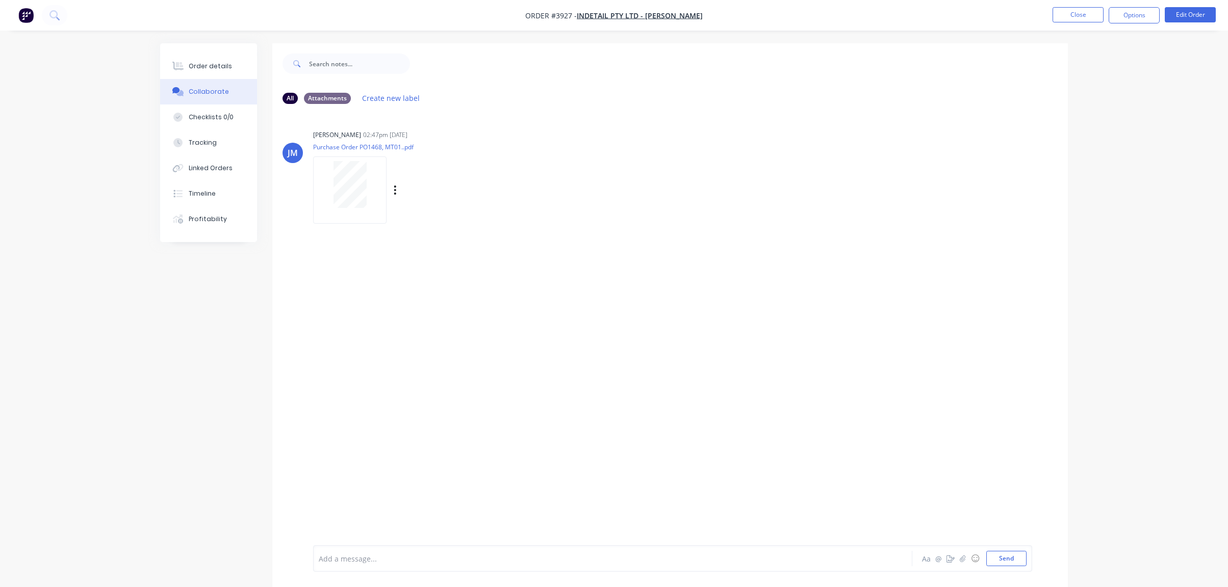
scroll to position [15, 0]
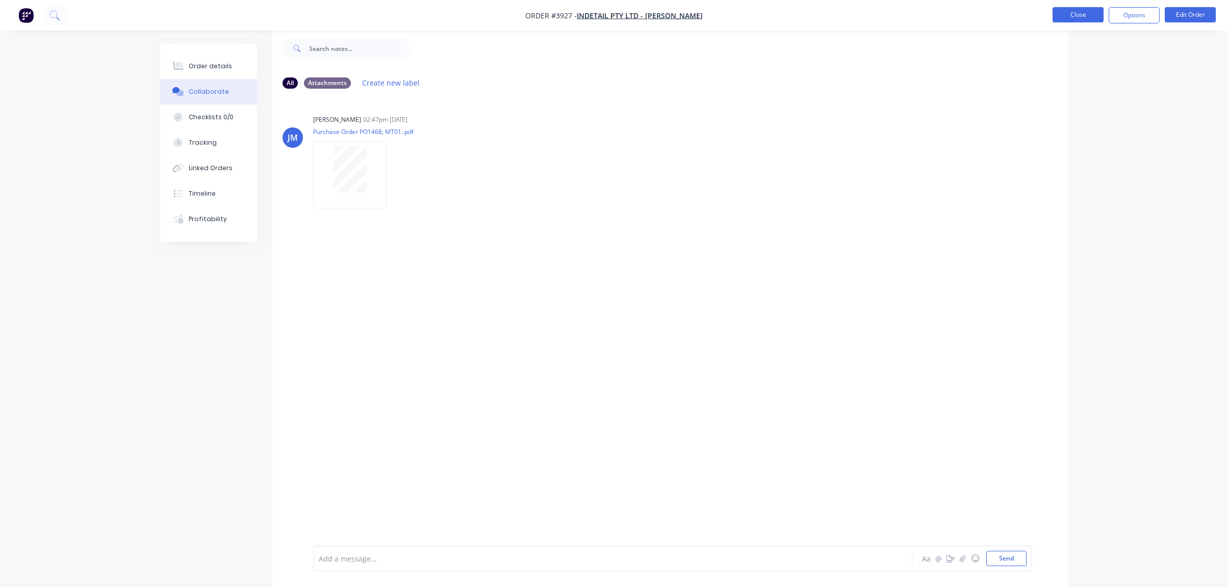
click at [1076, 11] on button "Close" at bounding box center [1077, 14] width 51 height 15
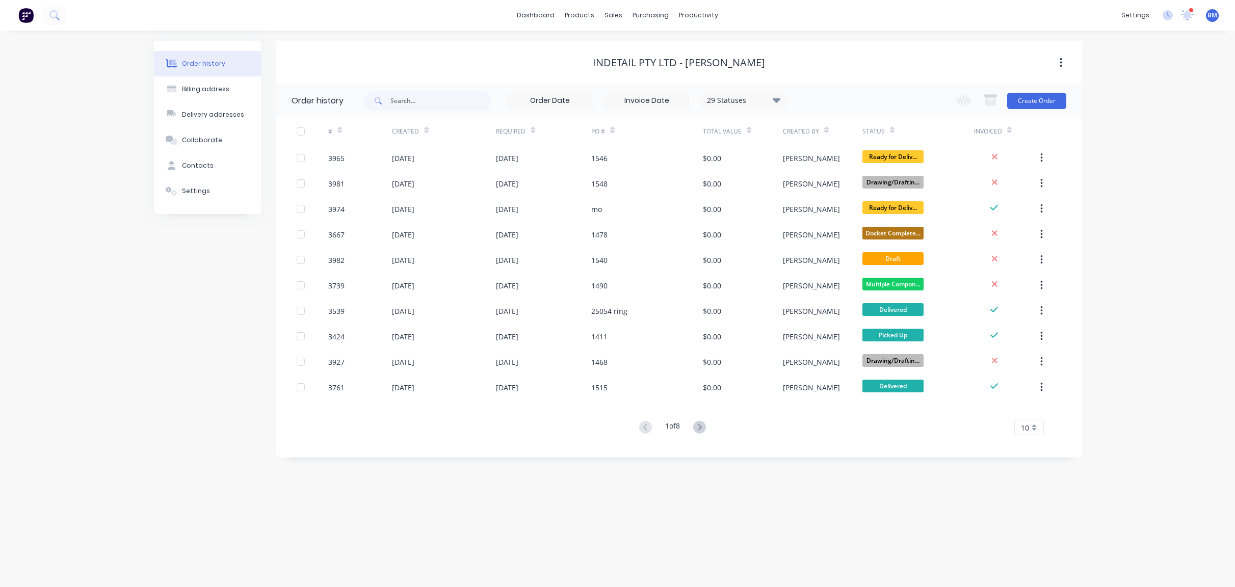
click at [79, 53] on div "Order history Billing address Delivery addresses Collaborate Contacts Settings …" at bounding box center [617, 309] width 1235 height 557
click at [630, 50] on link "Sales Orders" at bounding box center [667, 48] width 135 height 20
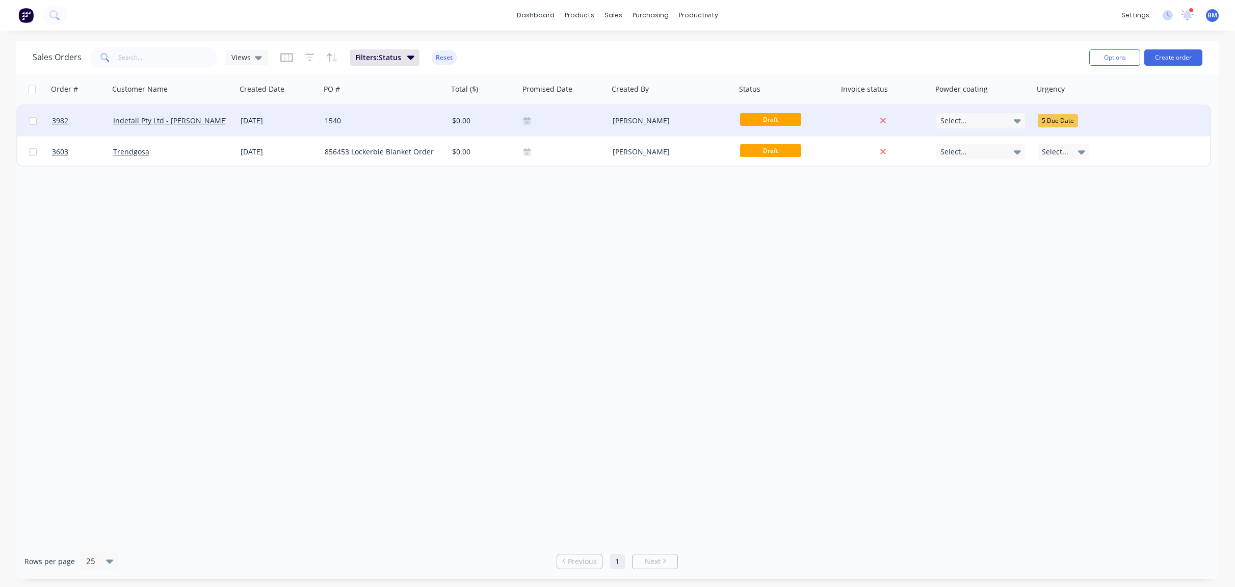
click at [362, 115] on div "1540" at bounding box center [384, 121] width 127 height 31
